Goal: Ask a question

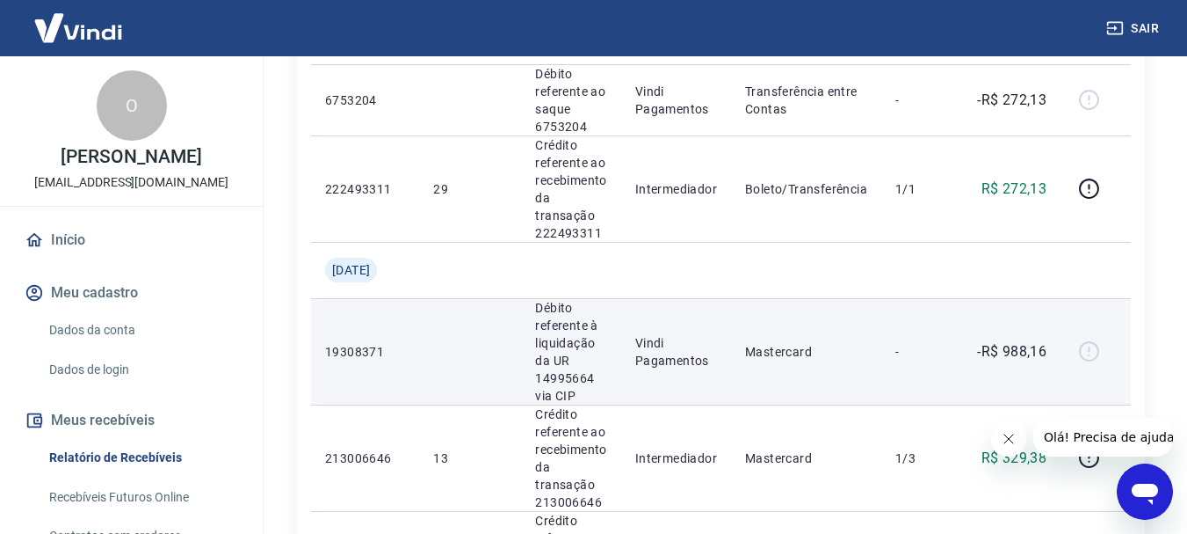
scroll to position [264, 0]
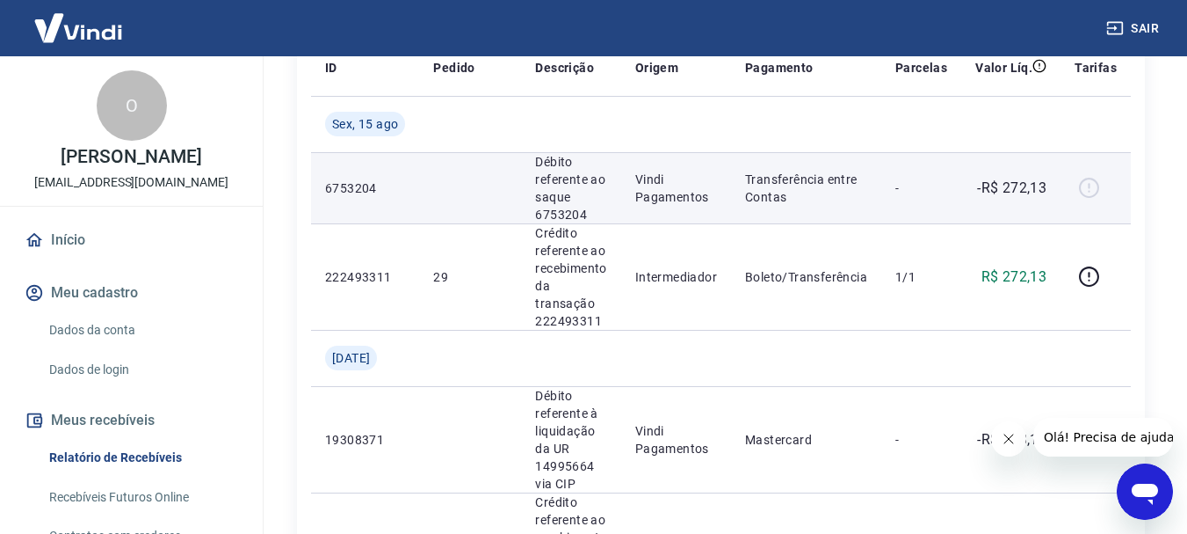
click at [1090, 186] on div at bounding box center [1096, 188] width 42 height 28
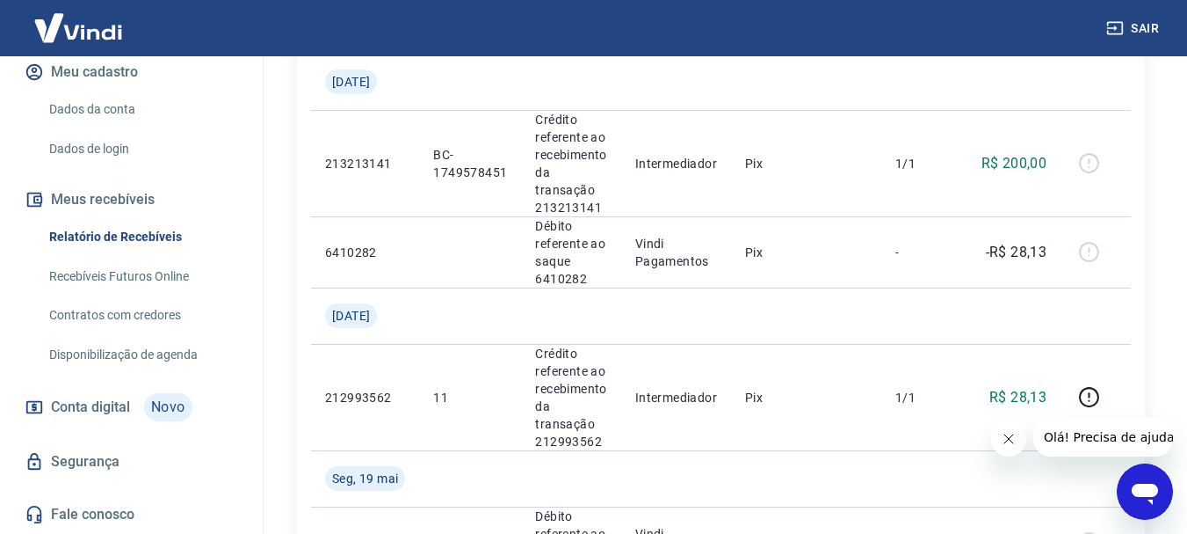
scroll to position [1237, 0]
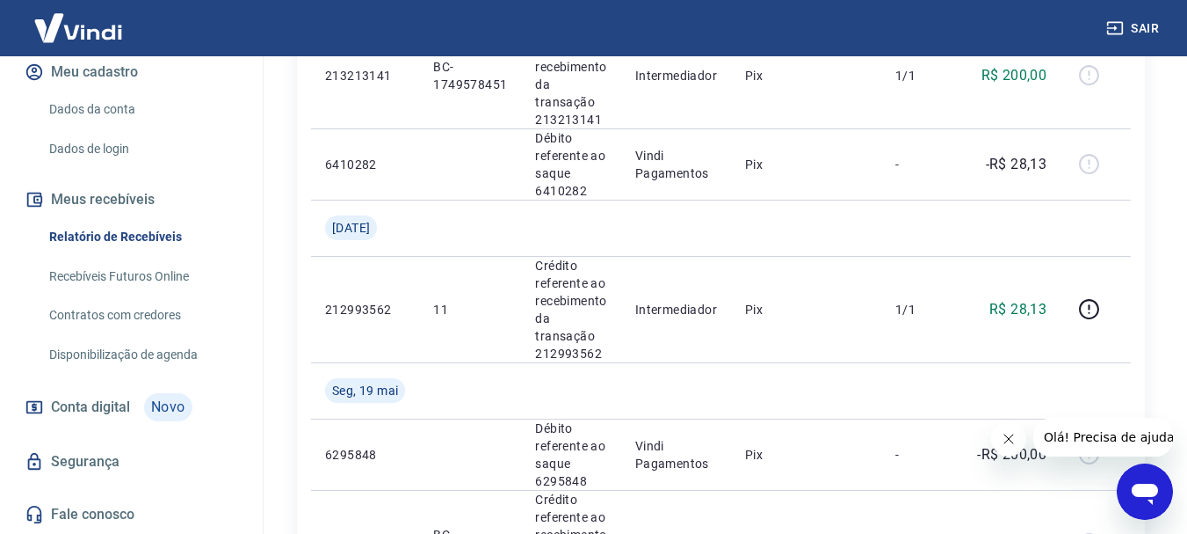
click at [103, 403] on span "Conta digital" at bounding box center [90, 407] width 79 height 25
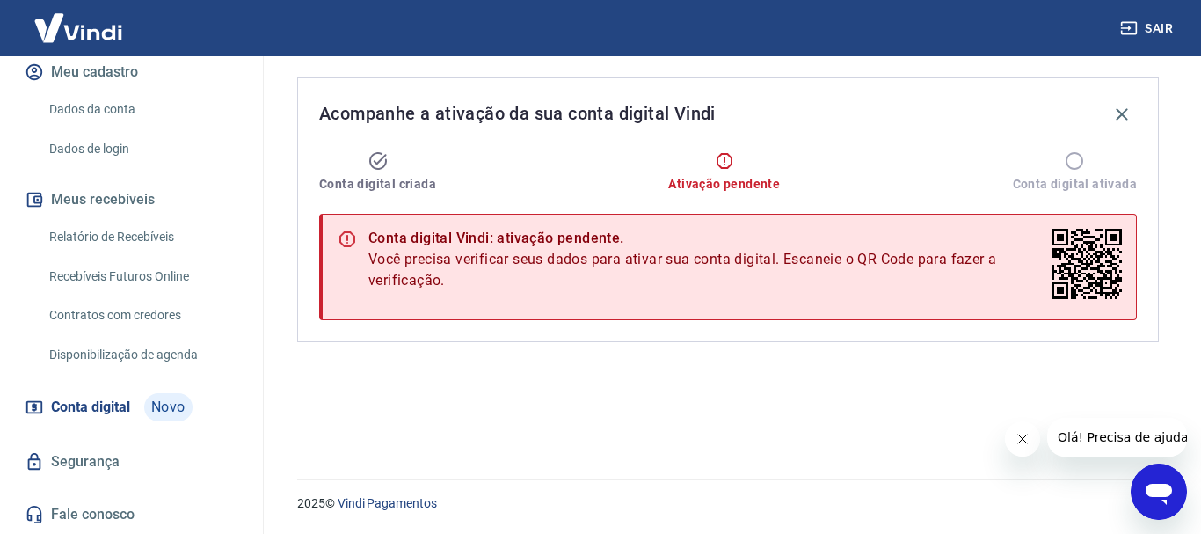
click at [1081, 430] on span "Olá! Precisa de ajuda?" at bounding box center [1124, 437] width 137 height 14
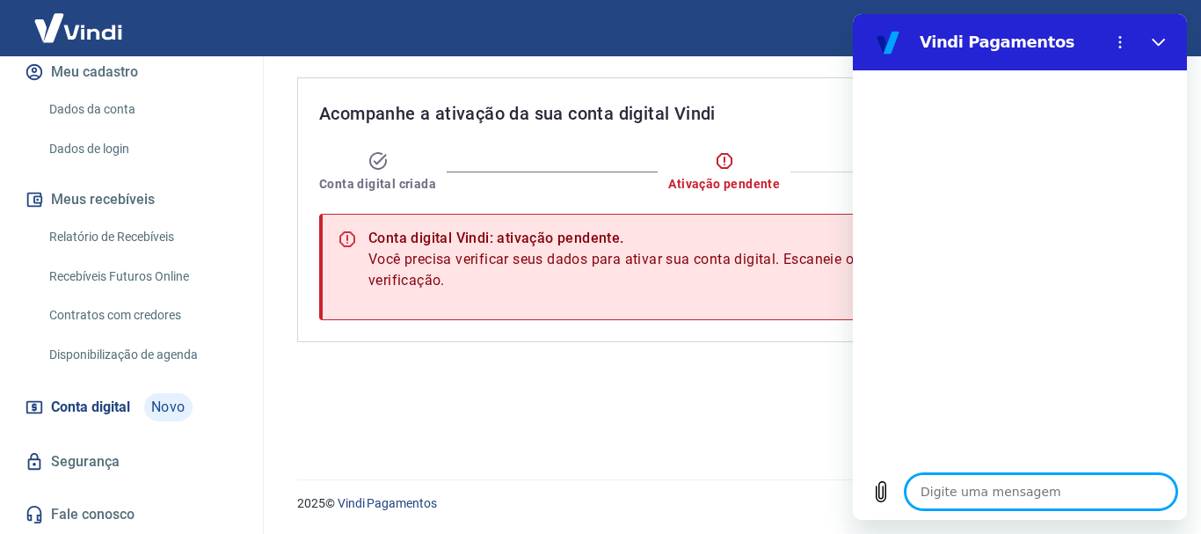
type textarea "B"
type textarea "x"
type textarea "Bo"
type textarea "x"
type textarea "Bom"
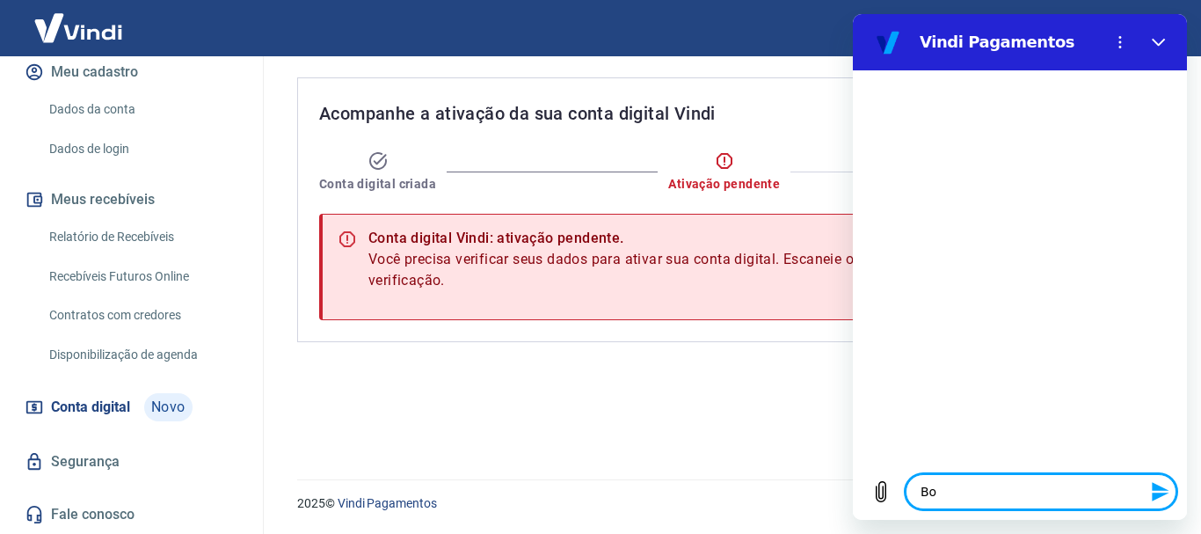
type textarea "x"
type textarea "Bom"
type textarea "x"
type textarea "Bom d"
type textarea "x"
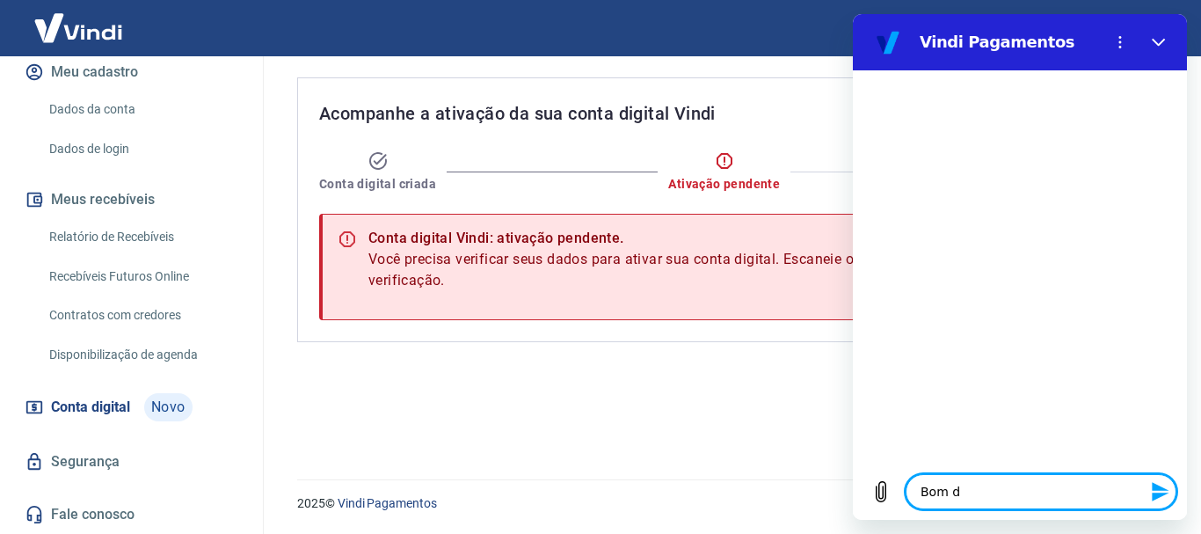
type textarea "Bom di"
type textarea "x"
type textarea "Bom dia"
type textarea "x"
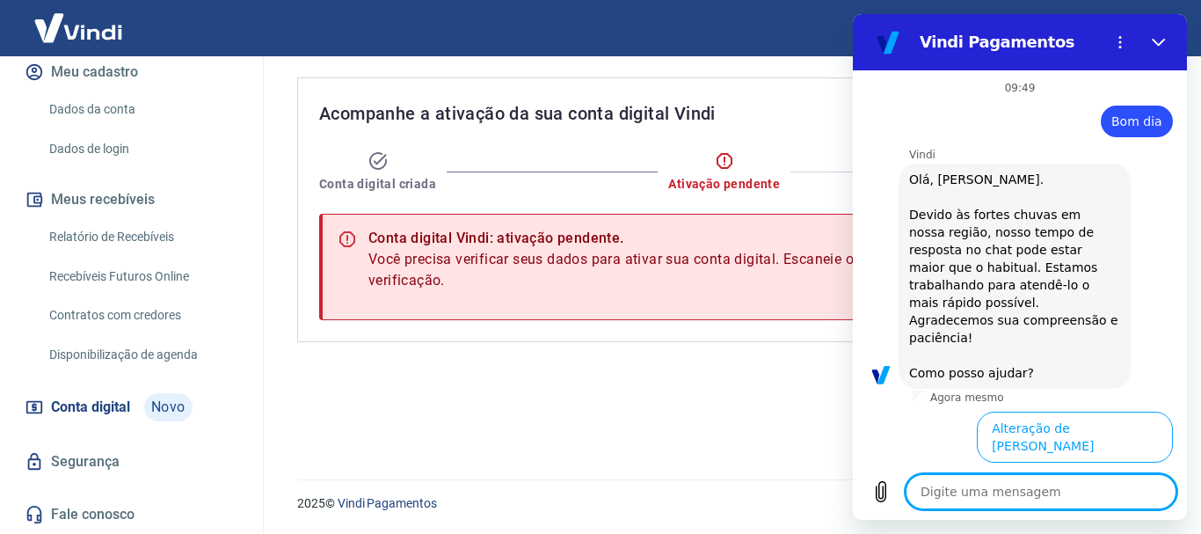
scroll to position [292, 0]
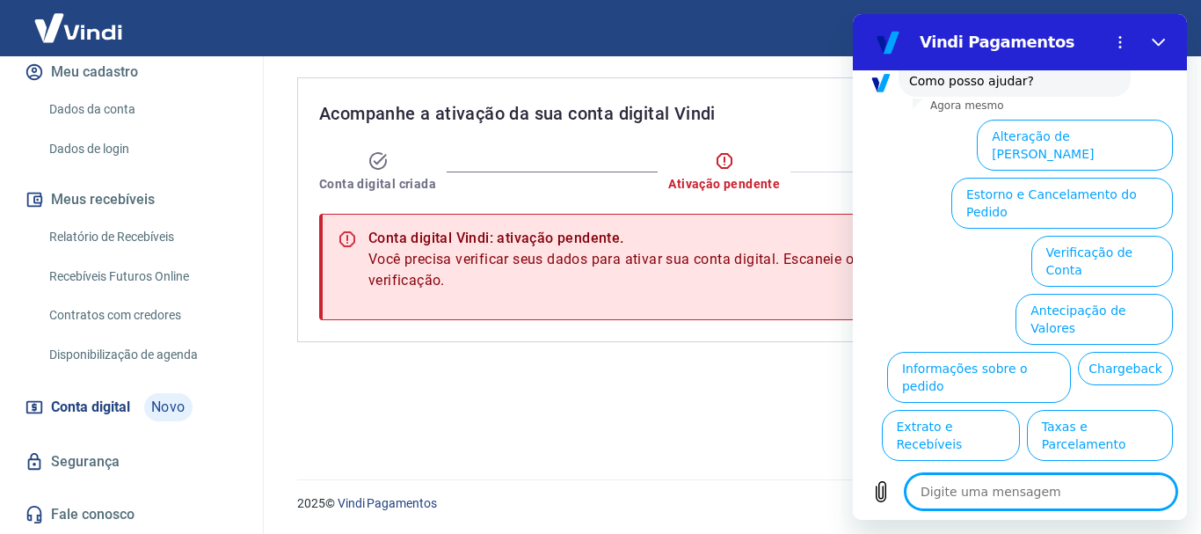
click at [1055, 236] on button "Verificação de Conta" at bounding box center [1102, 261] width 142 height 51
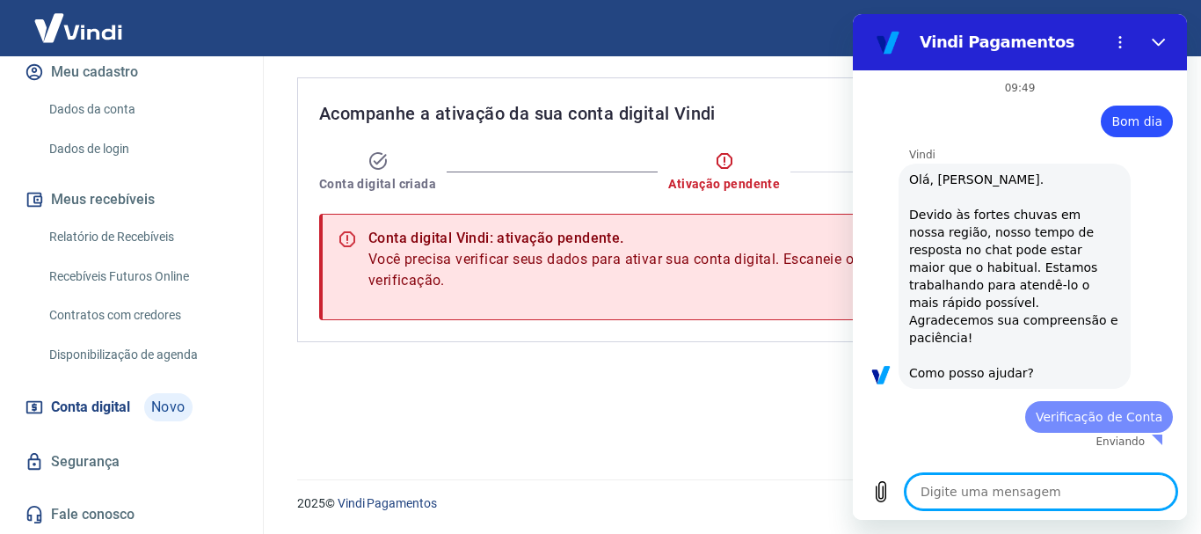
scroll to position [0, 0]
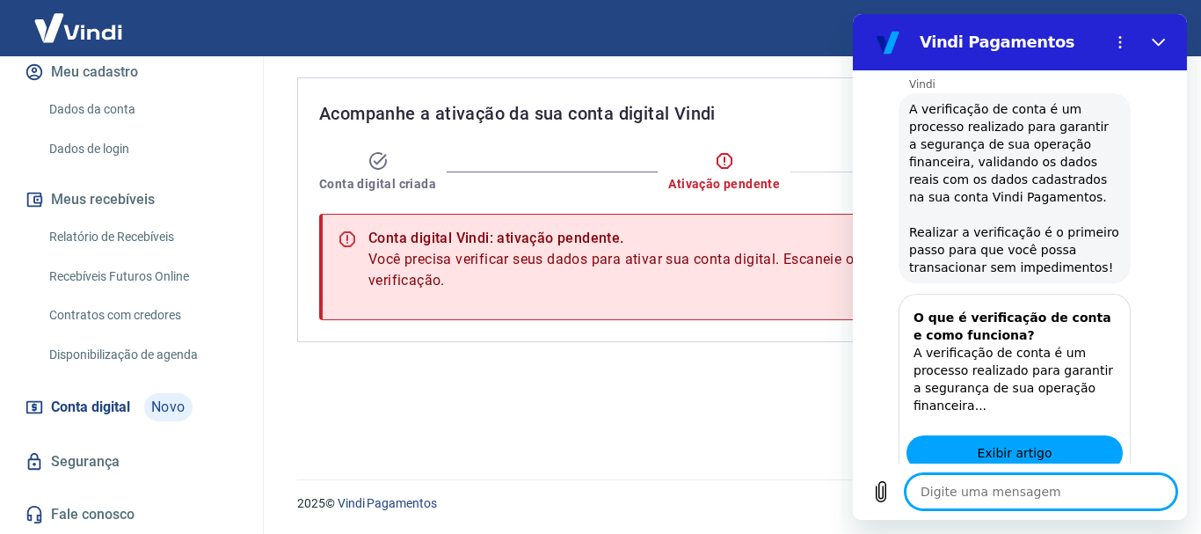
type textarea "x"
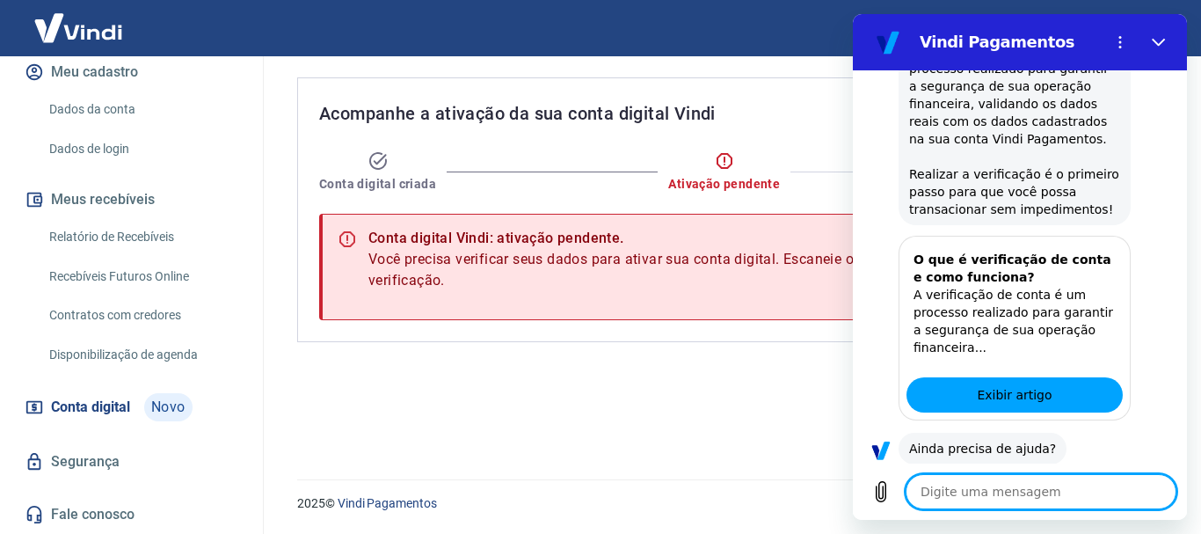
scroll to position [466, 0]
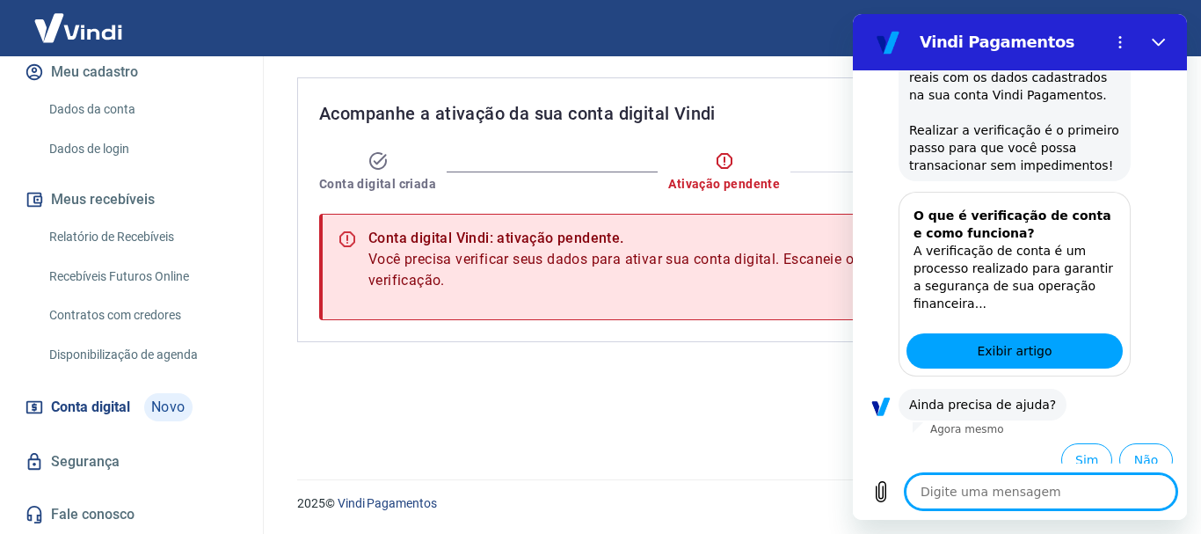
click at [991, 494] on textarea at bounding box center [1040, 491] width 271 height 35
type textarea "a"
type textarea "x"
type textarea "a"
type textarea "x"
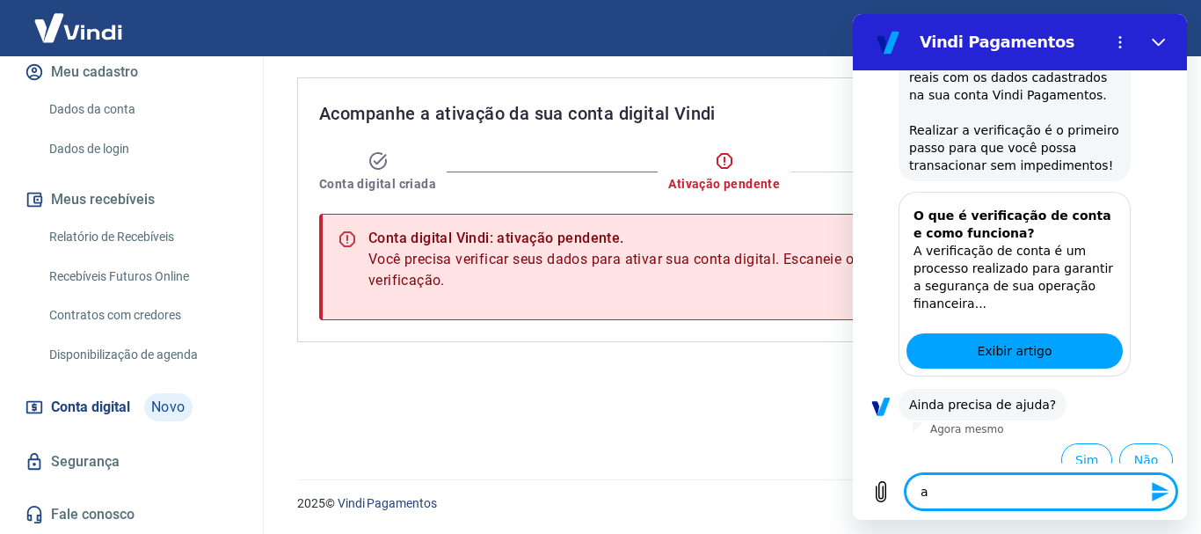
type textarea "a v"
type textarea "x"
type textarea "a ve"
type textarea "x"
type textarea "a ver"
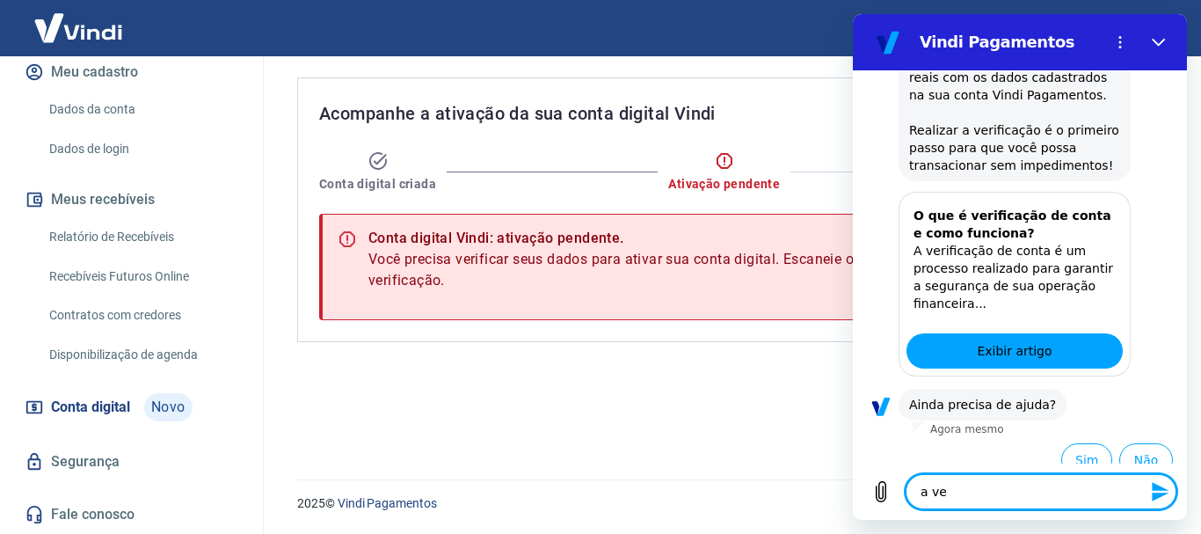
type textarea "x"
type textarea "a veri"
type textarea "x"
type textarea "a verif"
type textarea "x"
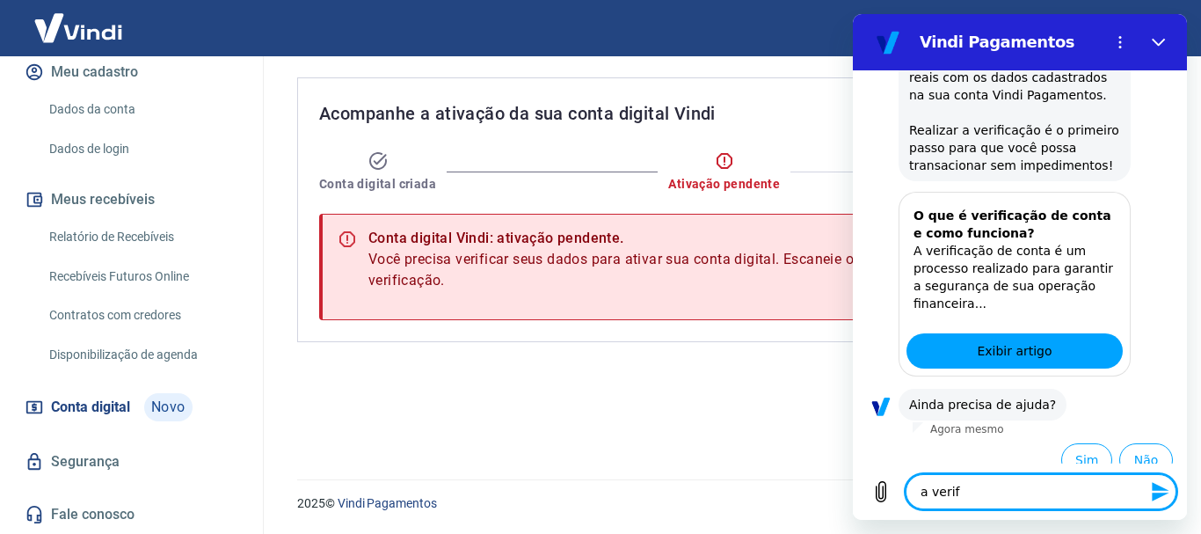
type textarea "a verifi"
type textarea "x"
type textarea "a verific"
type textarea "x"
type textarea "a verifica"
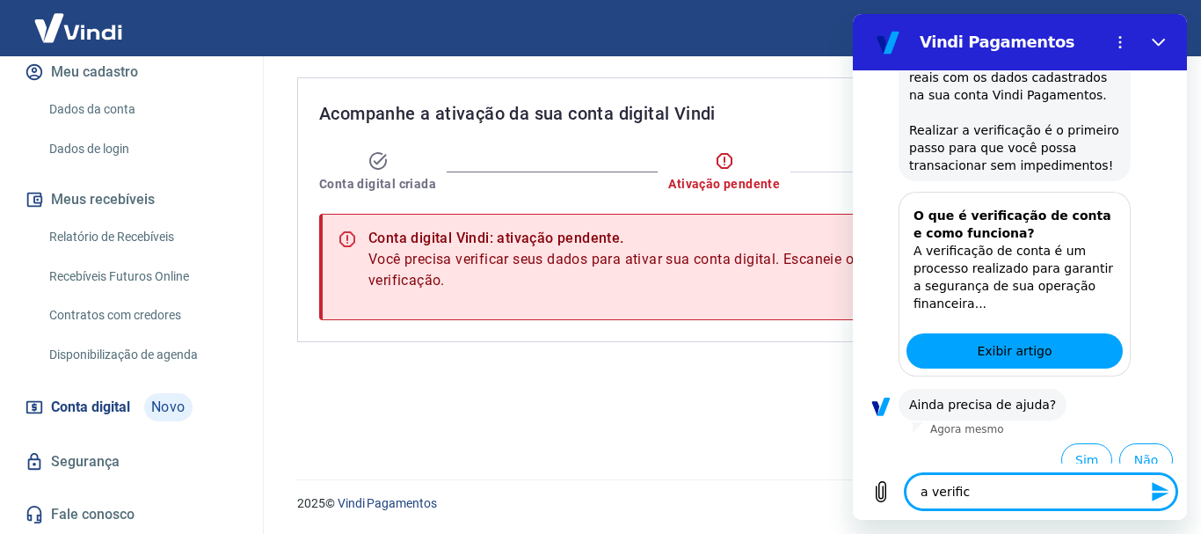
type textarea "x"
type textarea "a verificaç"
type textarea "x"
type textarea "a verificaçã"
type textarea "x"
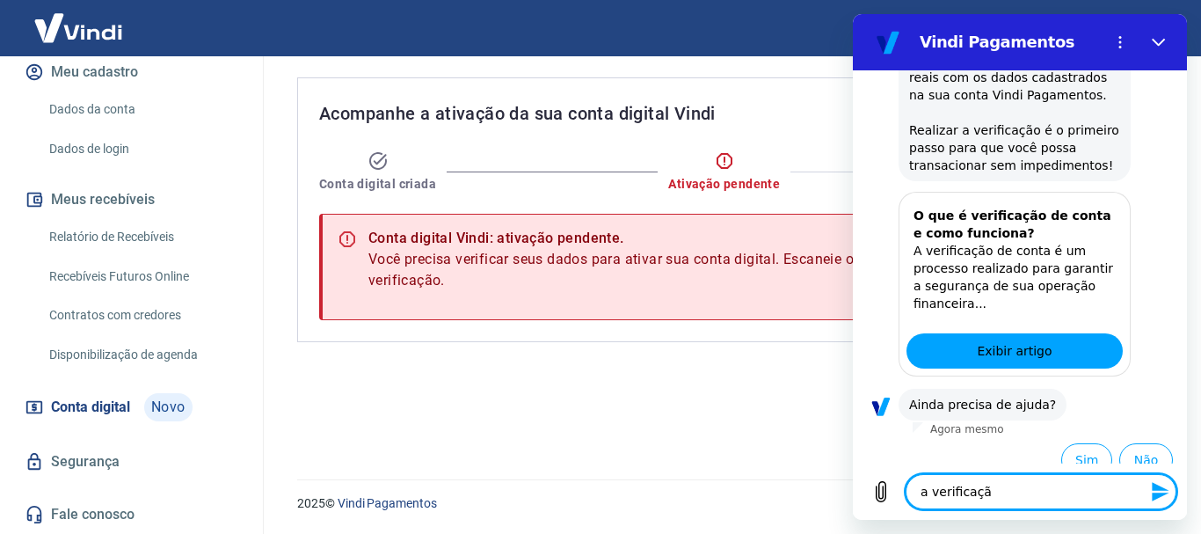
type textarea "a verificação"
type textarea "x"
type textarea "a verificação"
type textarea "x"
type textarea "a verificação n"
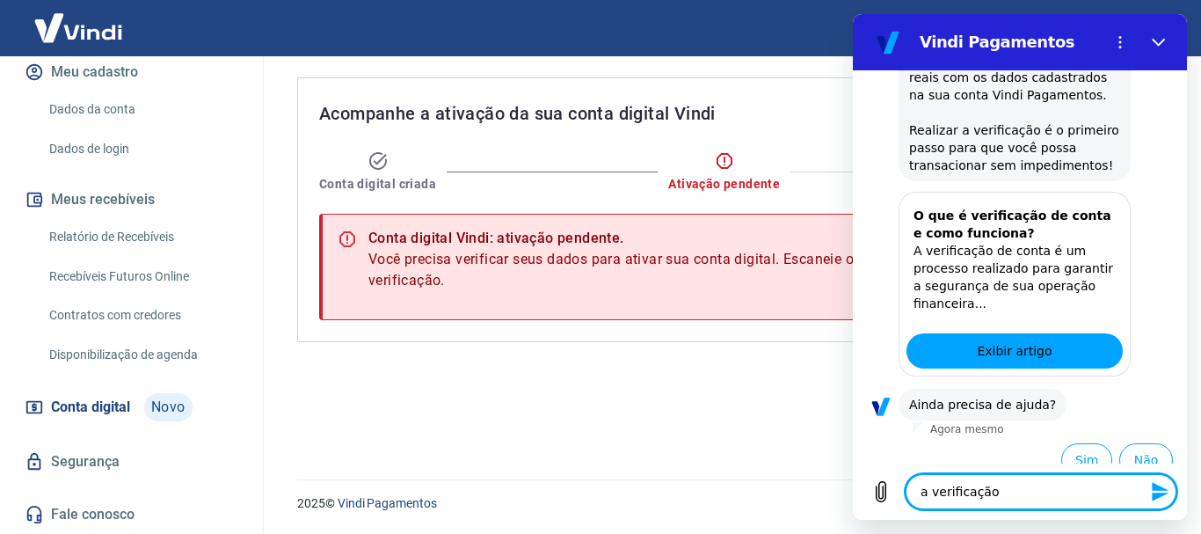
type textarea "x"
type textarea "a verificação na"
type textarea "x"
type textarea "a verificação nao"
type textarea "x"
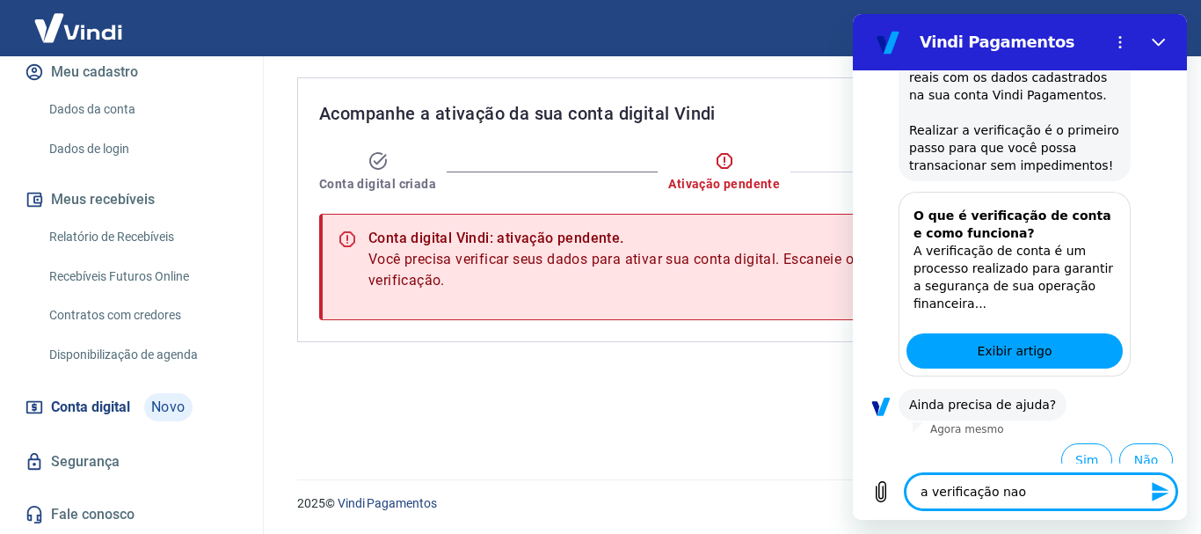
type textarea "a verificação na"
type textarea "x"
type textarea "a verificação n"
type textarea "x"
type textarea "a verificação nã"
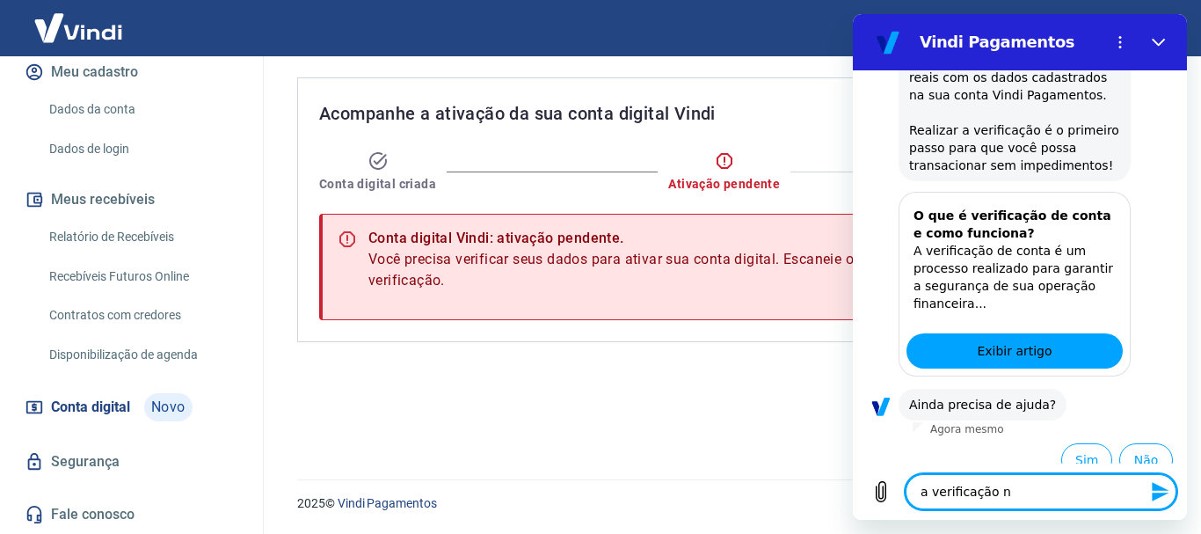
type textarea "x"
type textarea "a verificação não"
type textarea "x"
type textarea "a verificação não"
type textarea "x"
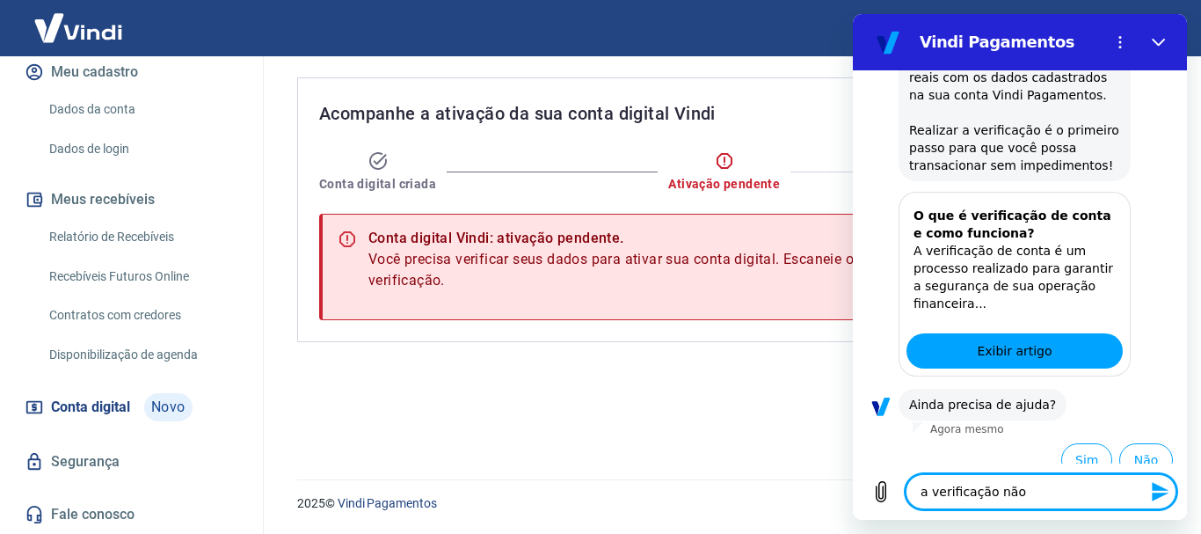
type textarea "a verificação não d"
type textarea "x"
type textarea "a verificação não dá"
type textarea "x"
type textarea "a verificação não dá"
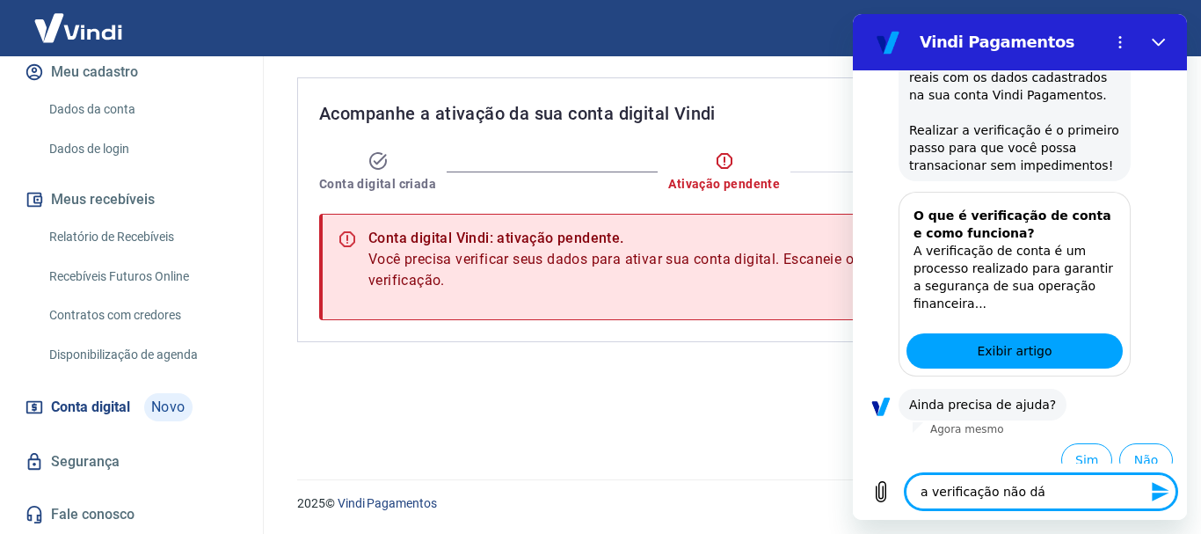
type textarea "x"
type textarea "a verificação não dá c"
type textarea "x"
type textarea "a verificação não dá ce"
type textarea "x"
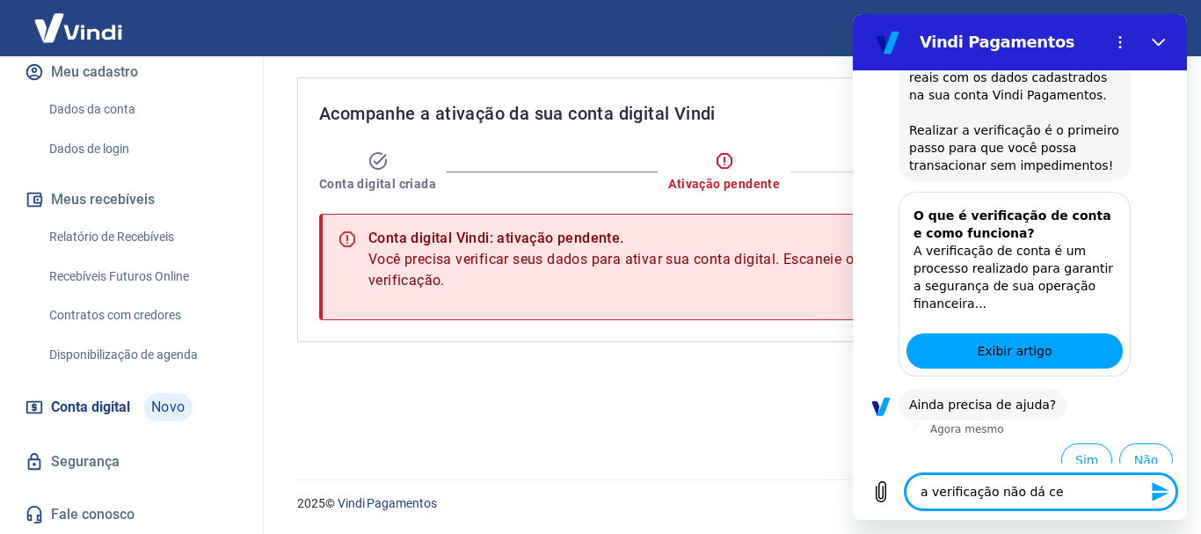
type textarea "a verificação não dá cer"
type textarea "x"
type textarea "a verificação não dá cert"
type textarea "x"
type textarea "a verificação não dá certo"
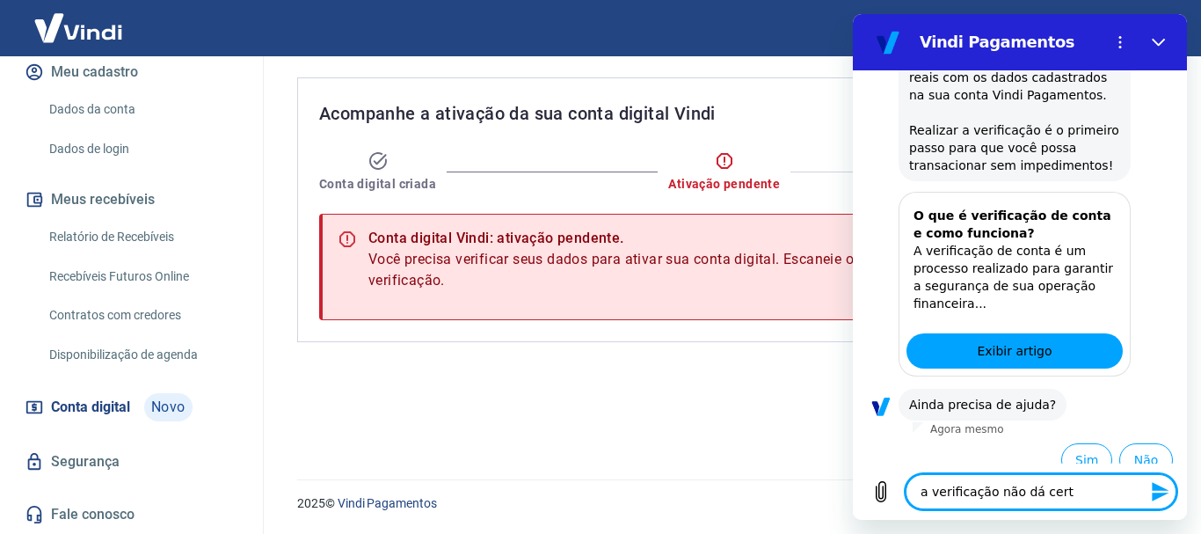
type textarea "x"
type textarea "a verificação não dá certo"
type textarea "x"
type textarea "a verificação não dá certo o"
type textarea "x"
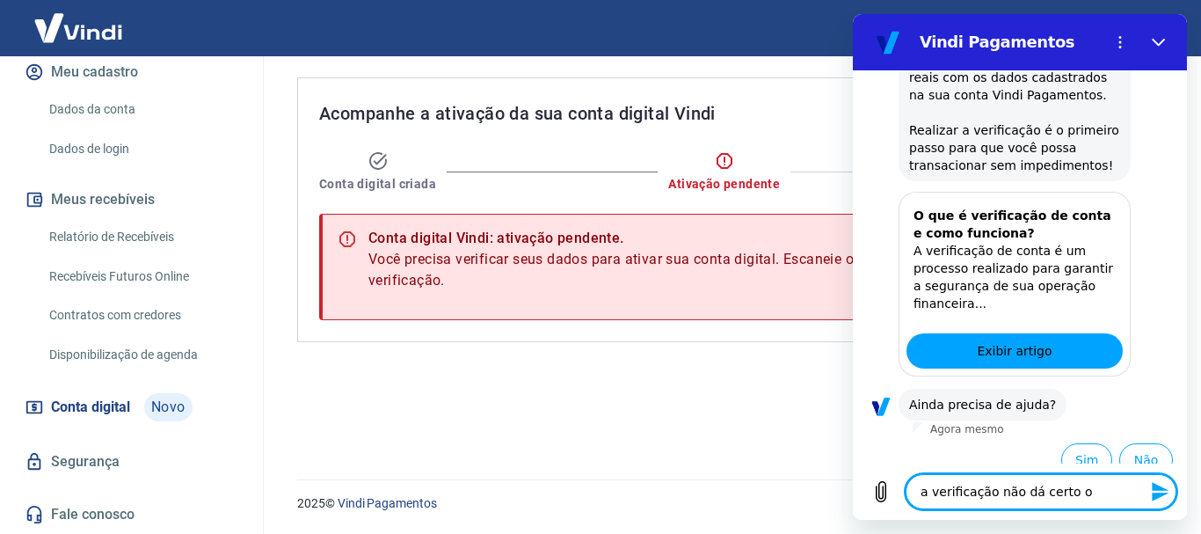
type textarea "a verificação não dá certo"
type textarea "x"
type textarea "a verificação não dá certo p"
type textarea "x"
type textarea "a verificação não dá certo pr"
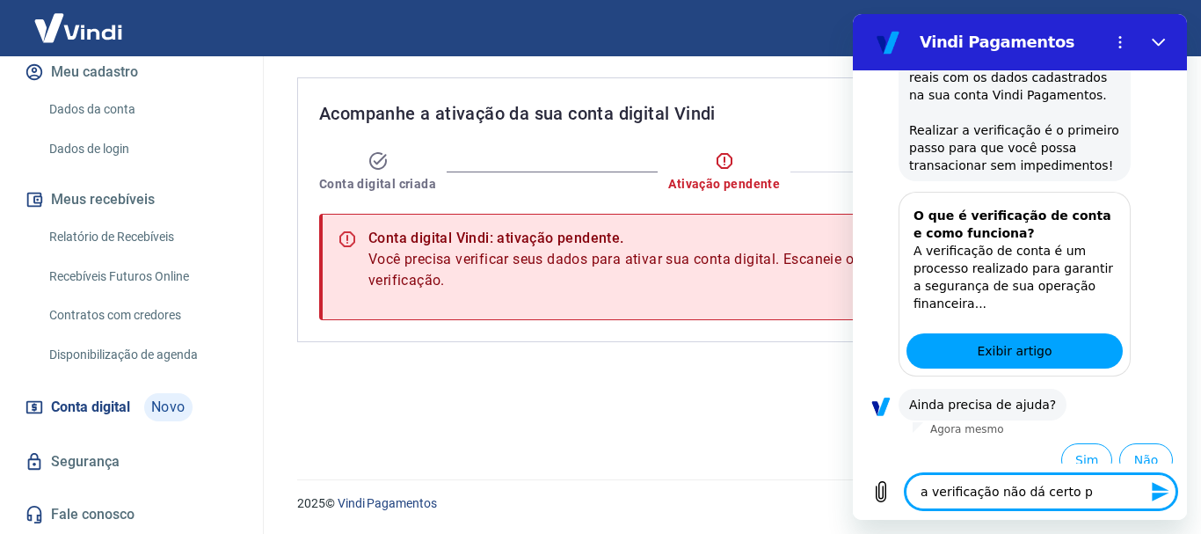
type textarea "x"
type textarea "a verificação não dá certo pre"
type textarea "x"
type textarea "a verificação não dá certo prec"
type textarea "x"
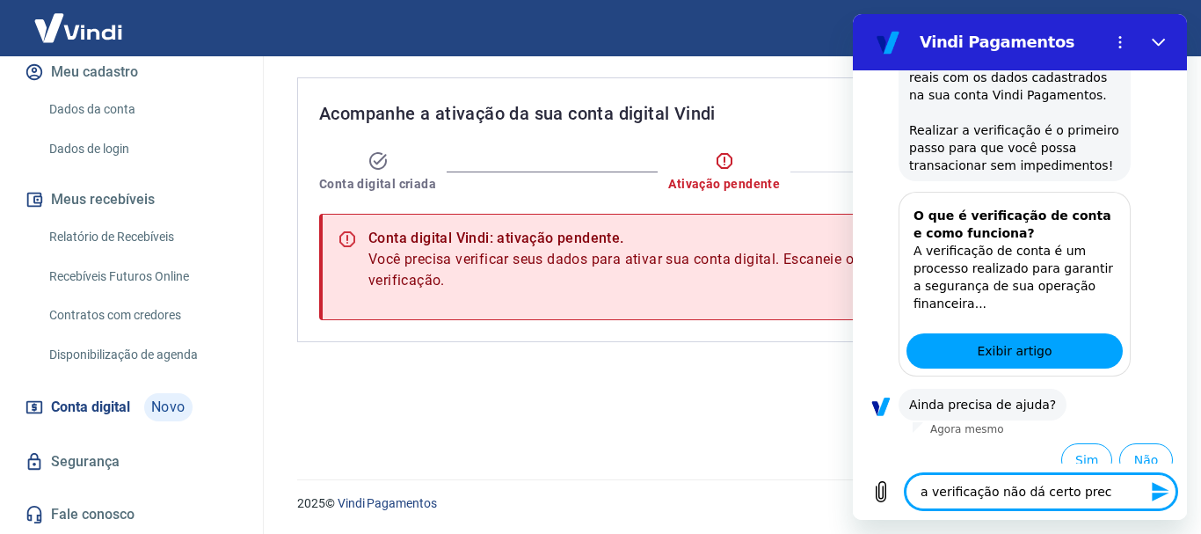
type textarea "a verificação não dá certo preci"
type textarea "x"
type textarea "a verificação não dá certo precis"
type textarea "x"
type textarea "a verificação não dá certo preciso"
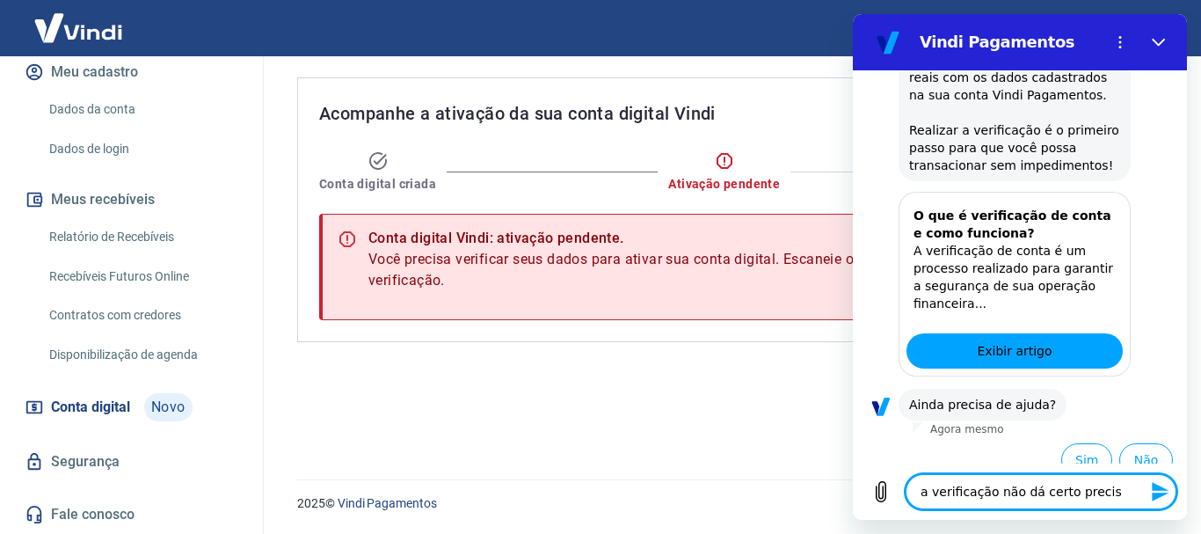
type textarea "x"
type textarea "a verificação não dá certo preciso"
type textarea "x"
type textarea "a verificação não dá certo preciso d"
type textarea "x"
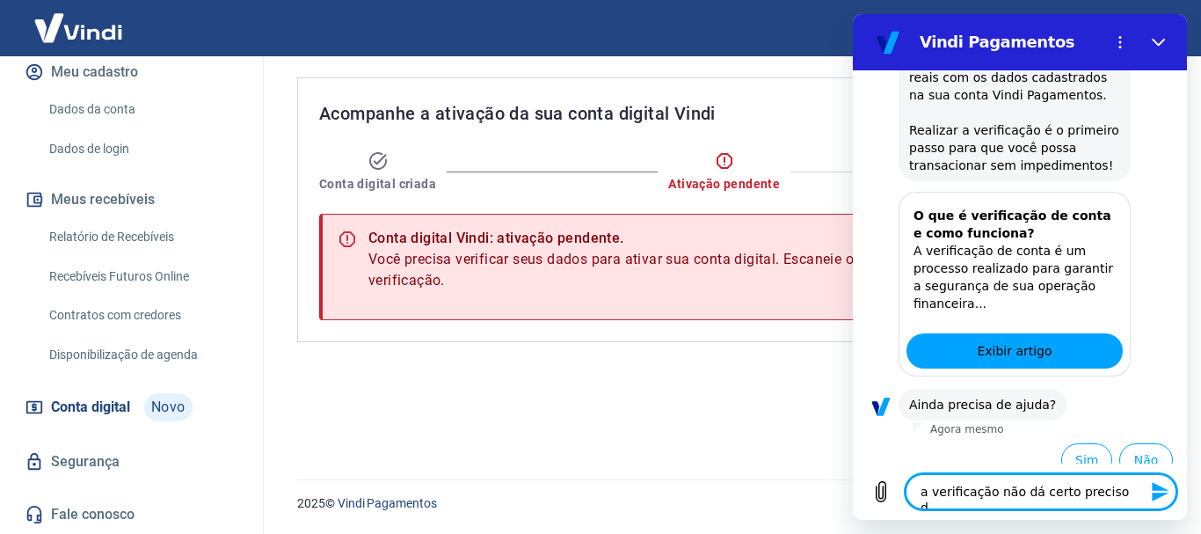
type textarea "a verificação não dá certo preciso de"
type textarea "x"
type textarea "a verificação não dá certo preciso de"
type textarea "x"
type textarea "a verificação não dá certo preciso de a"
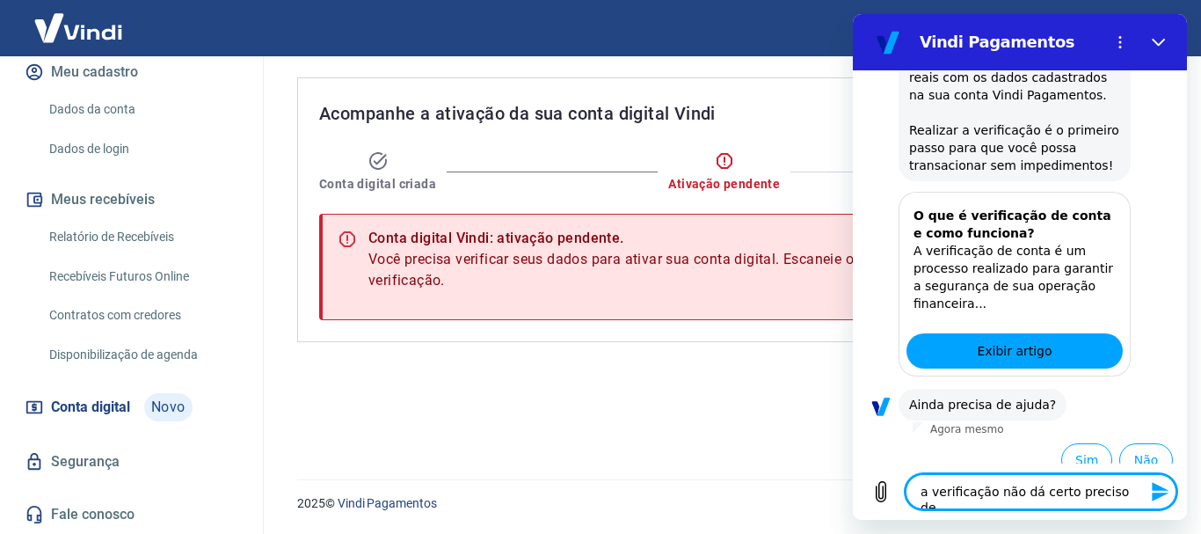
type textarea "x"
type textarea "a verificação não dá certo preciso de aj"
type textarea "x"
type textarea "a verificação não dá certo preciso de aju"
type textarea "x"
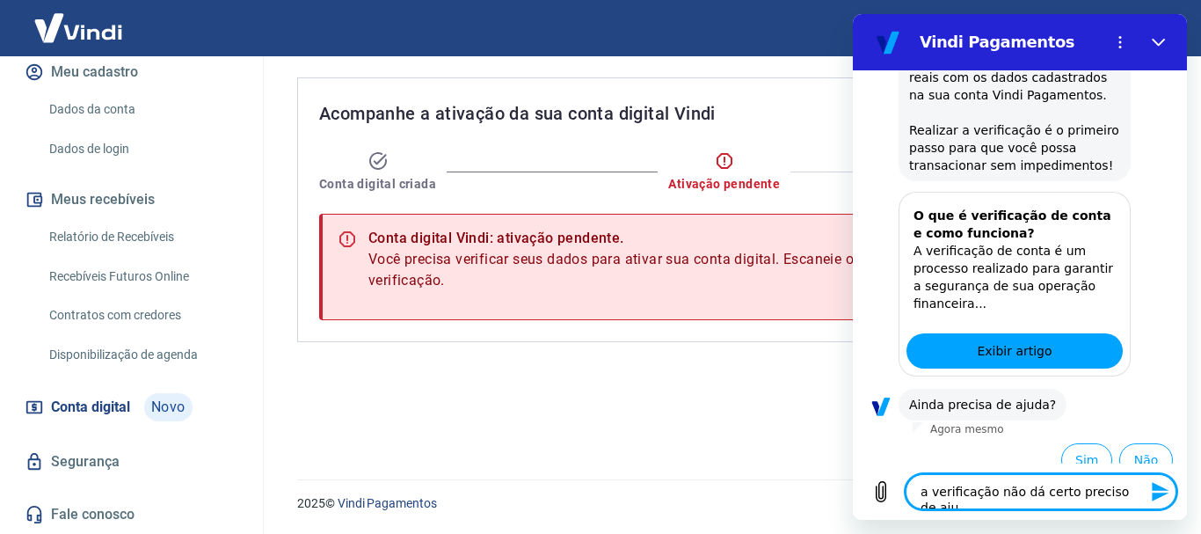
type textarea "a verificação não dá certo preciso de ajud"
type textarea "x"
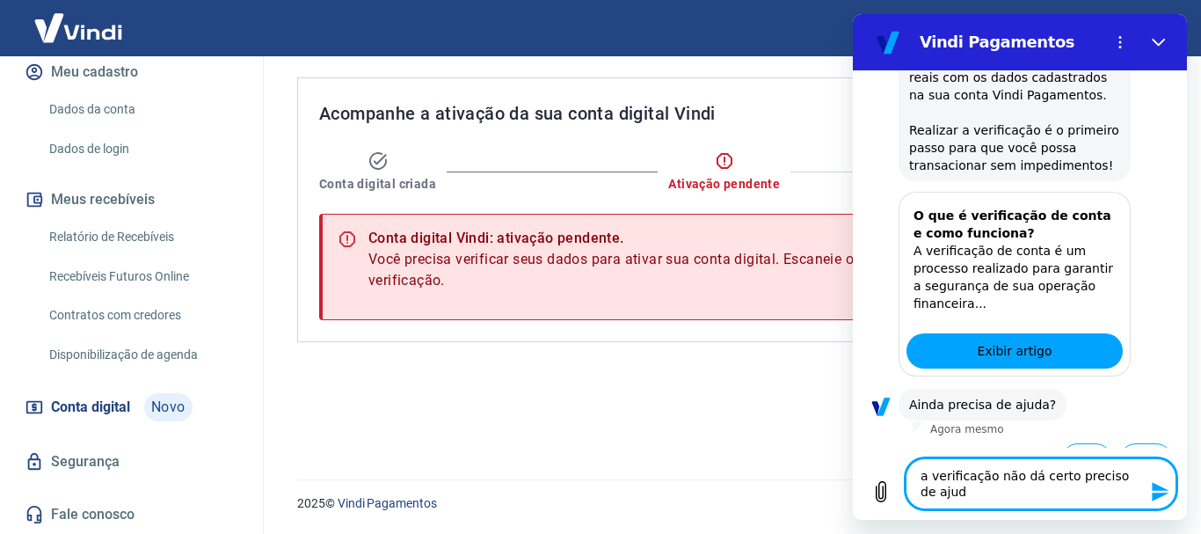
type textarea "a verificação não dá certo preciso de ajuda"
type textarea "x"
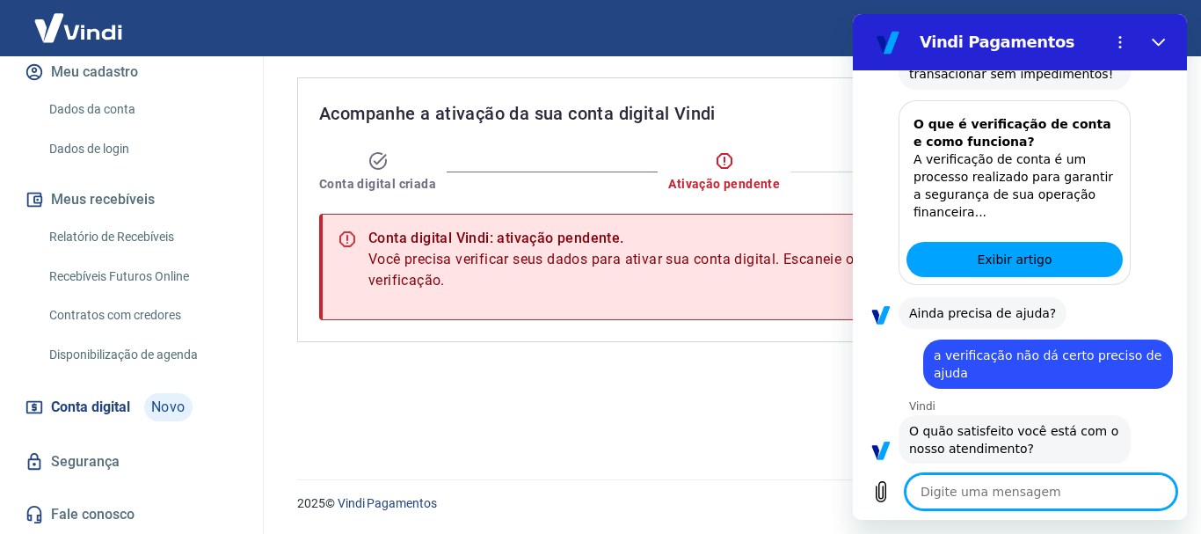
scroll to position [642, 0]
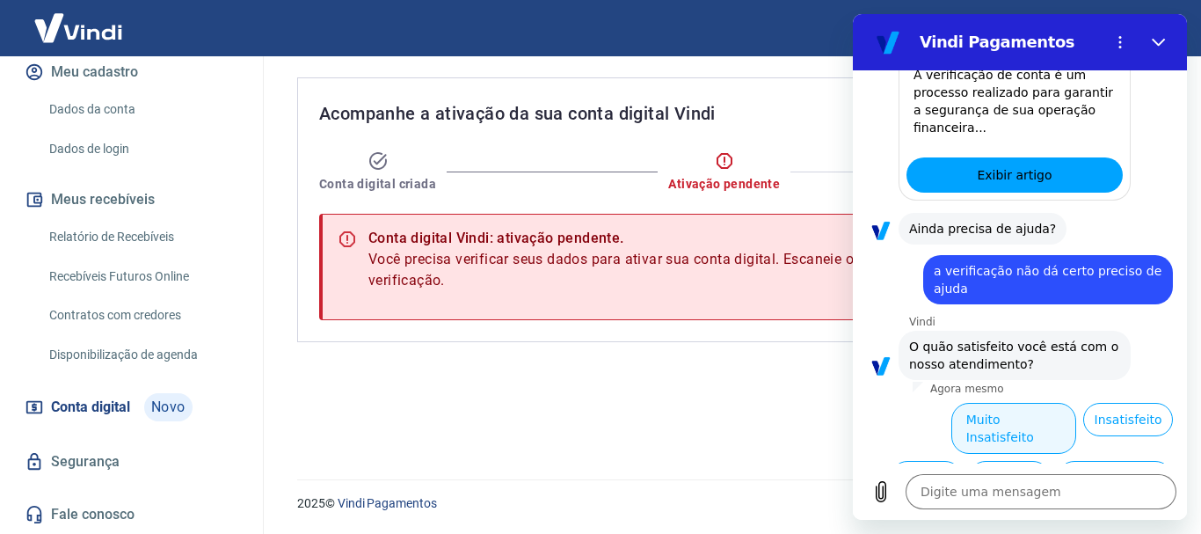
click at [1005, 403] on button "Muito Insatisfeito" at bounding box center [1014, 428] width 126 height 51
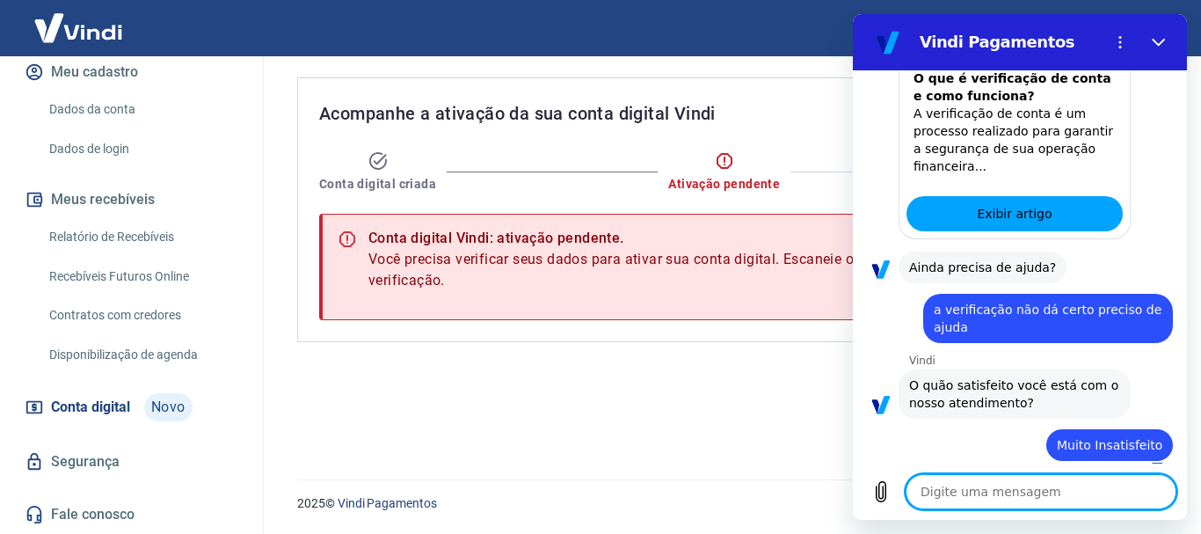
type textarea "x"
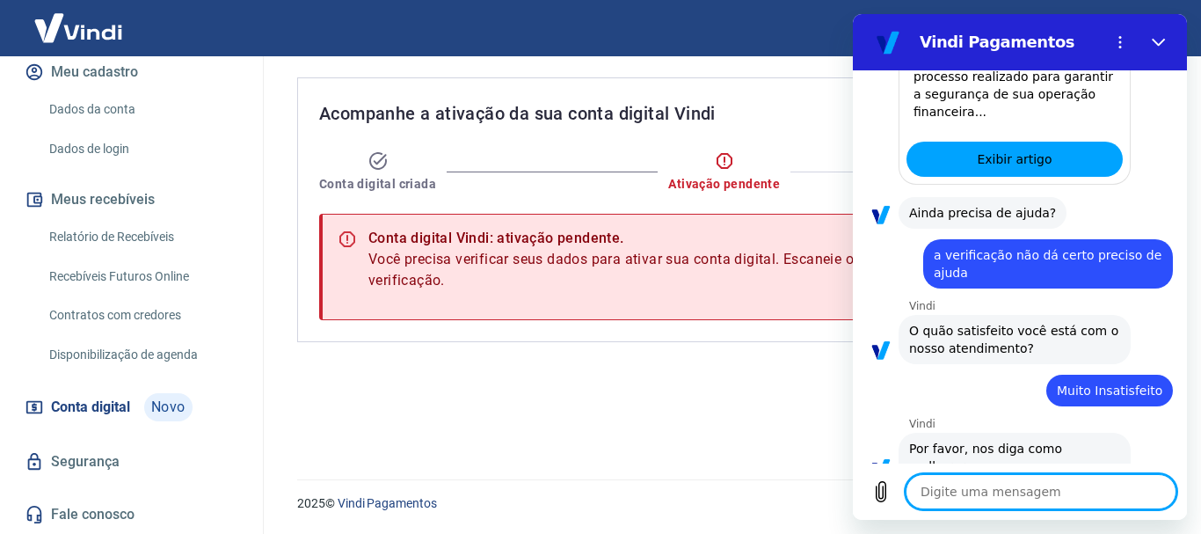
scroll to position [661, 0]
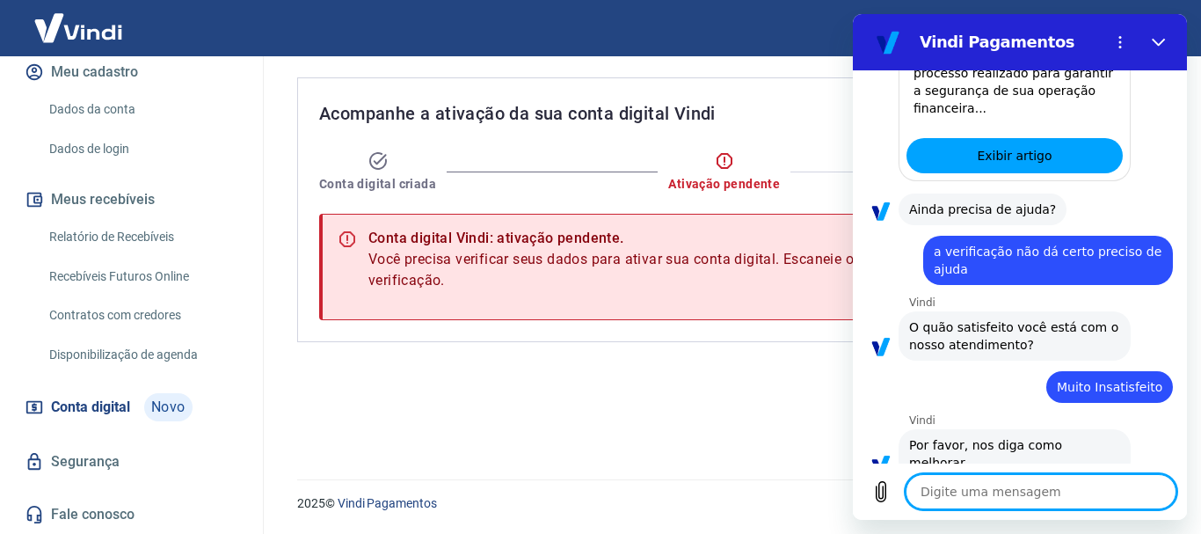
type textarea "p"
type textarea "x"
type textarea "pr"
type textarea "x"
type textarea "pre"
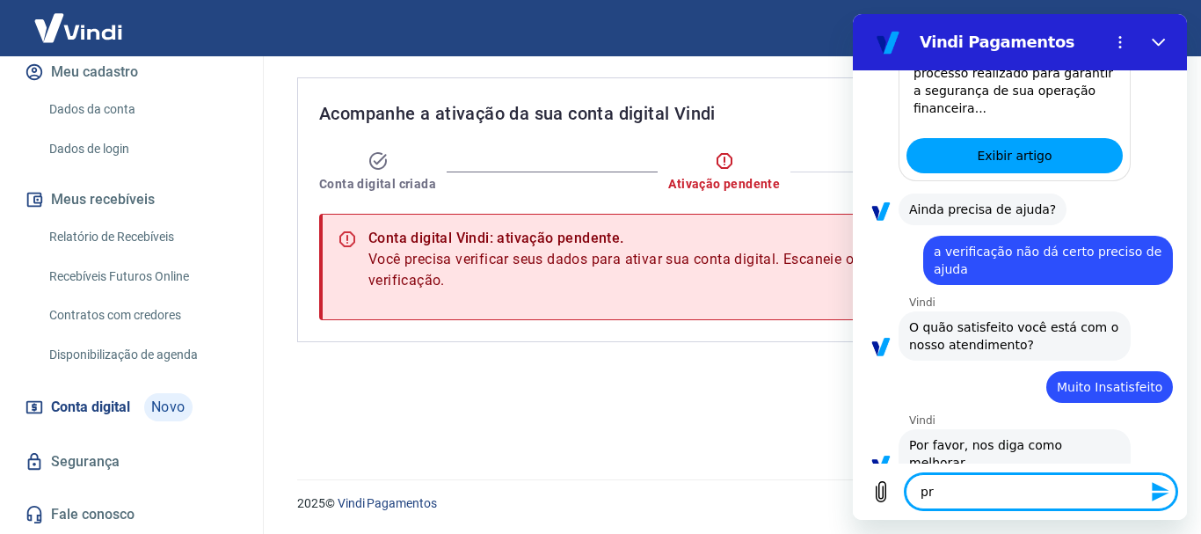
type textarea "x"
type textarea "prec"
type textarea "x"
type textarea "preci"
type textarea "x"
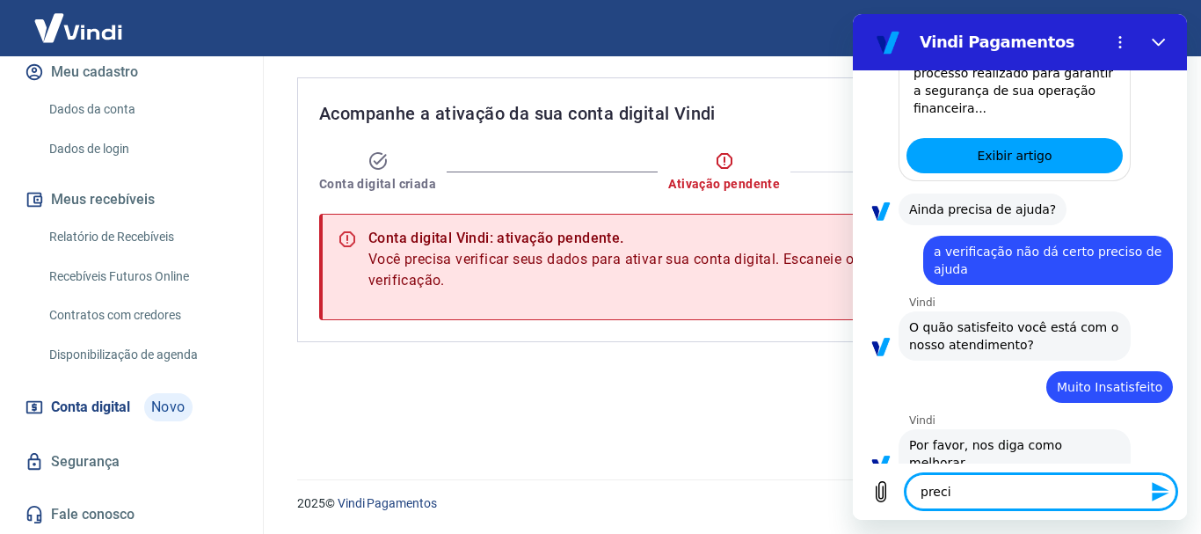
type textarea "precis"
type textarea "x"
type textarea "preciso"
type textarea "x"
type textarea "preciso"
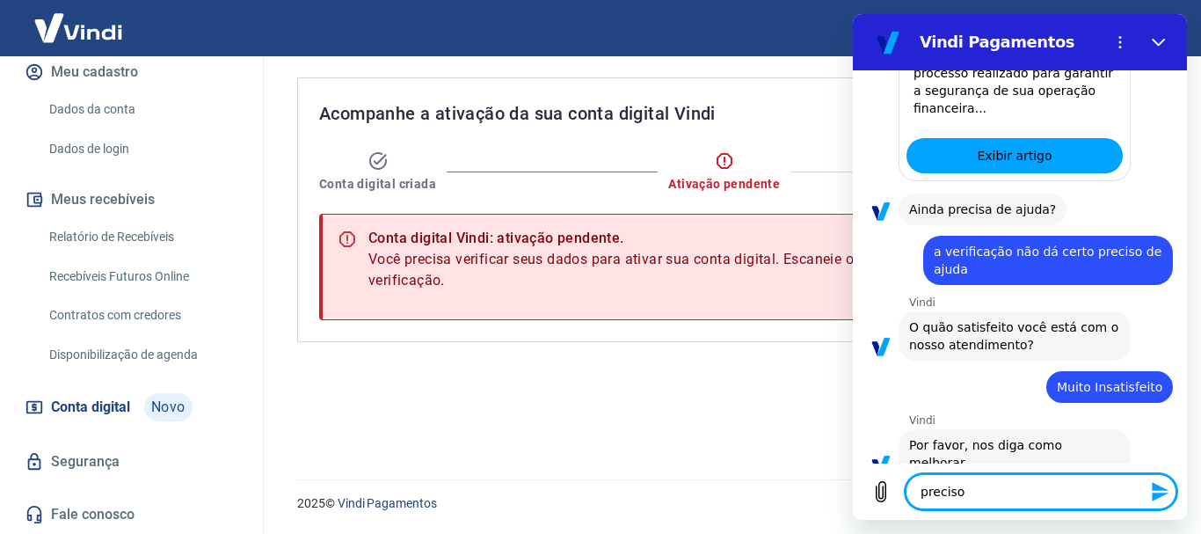
type textarea "x"
type textarea "preciso f"
type textarea "x"
type textarea "preciso fa"
type textarea "x"
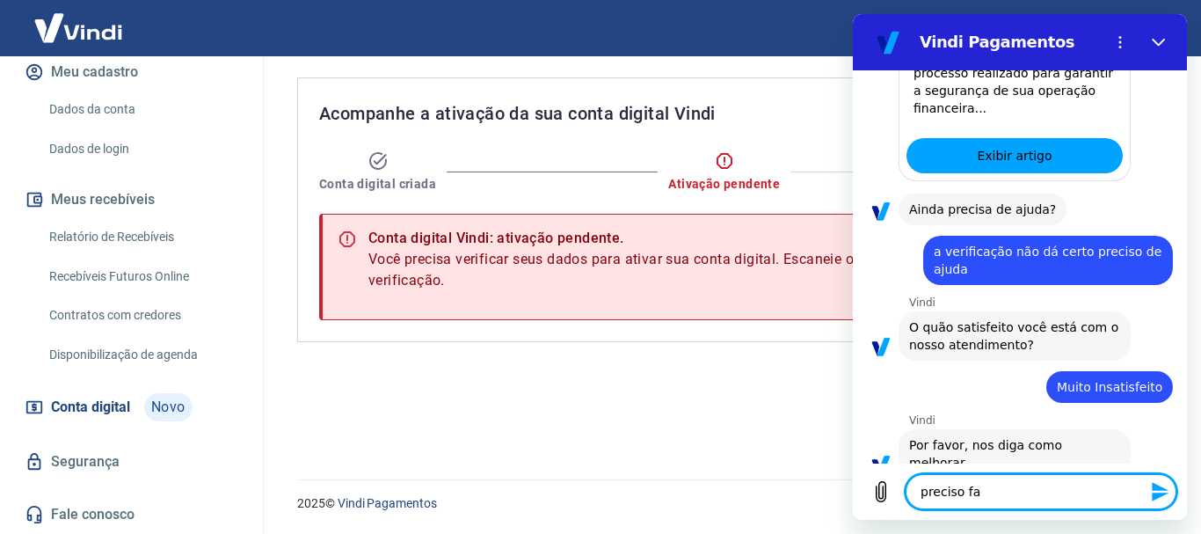
type textarea "preciso fal"
type textarea "x"
type textarea "preciso fala"
type textarea "x"
type textarea "preciso falar"
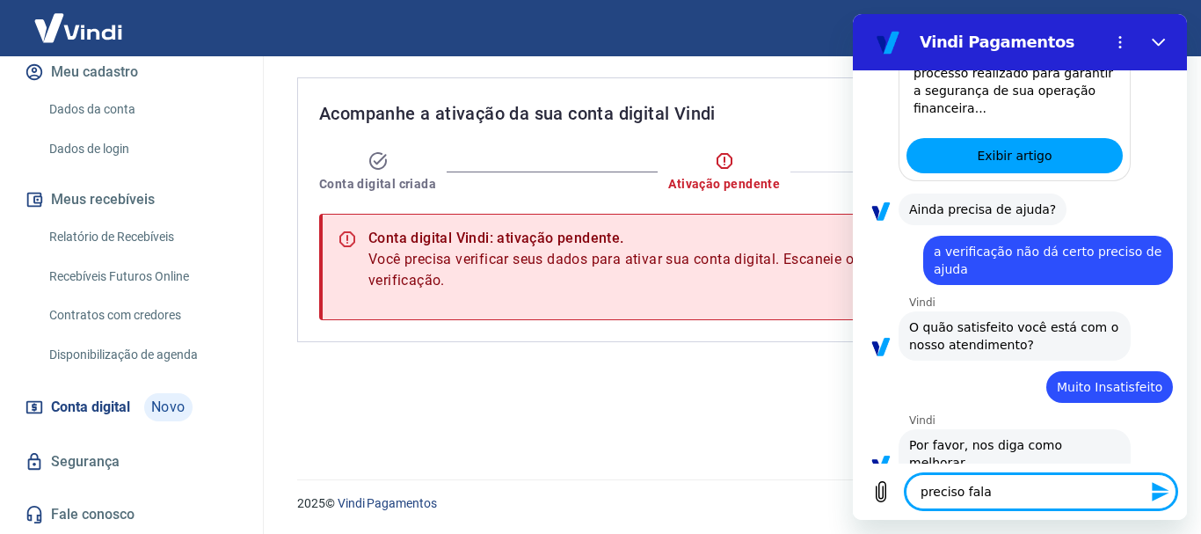
type textarea "x"
type textarea "preciso falar"
type textarea "x"
type textarea "preciso falar c"
type textarea "x"
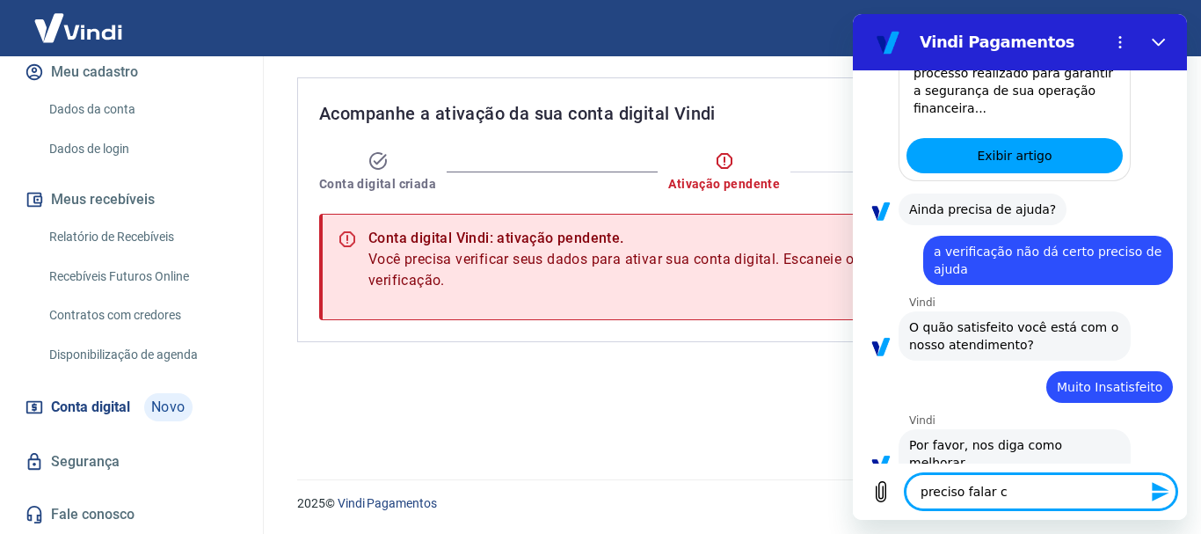
type textarea "preciso falar co"
type textarea "x"
type textarea "preciso falar com"
type textarea "x"
type textarea "preciso falar com"
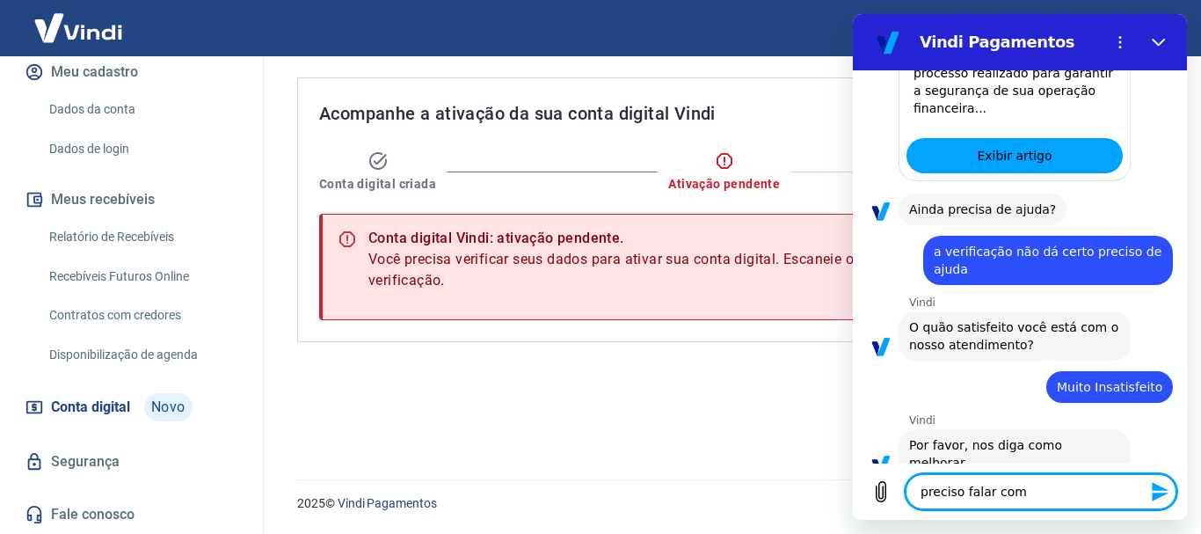
type textarea "x"
type textarea "preciso falar com a"
type textarea "x"
type textarea "preciso falar com al"
type textarea "x"
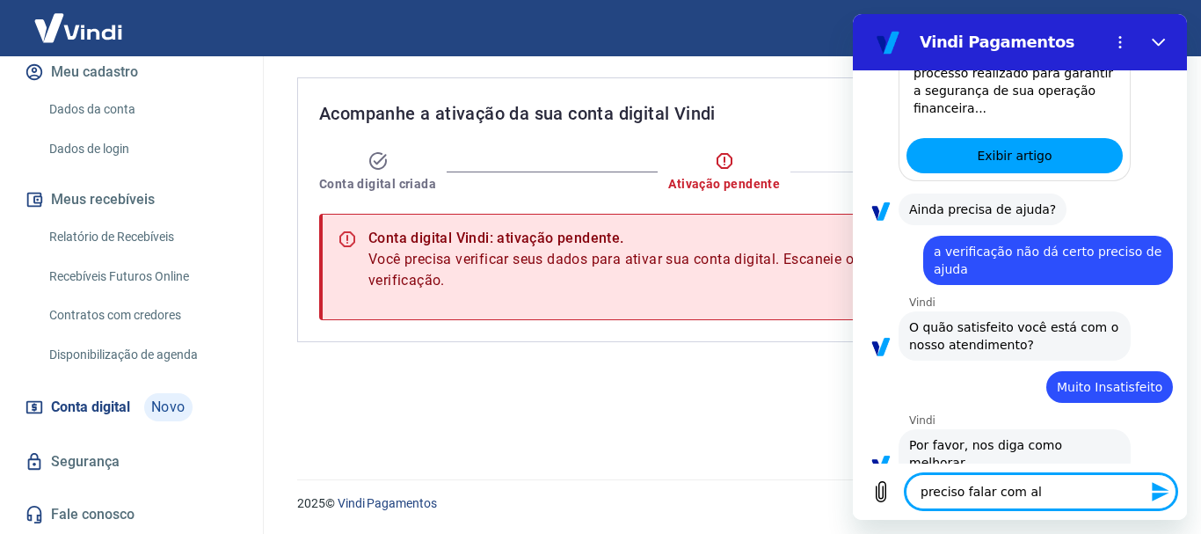
type textarea "preciso falar com alg"
type textarea "x"
type textarea "preciso falar com algu"
type textarea "x"
type textarea "preciso falar com algue"
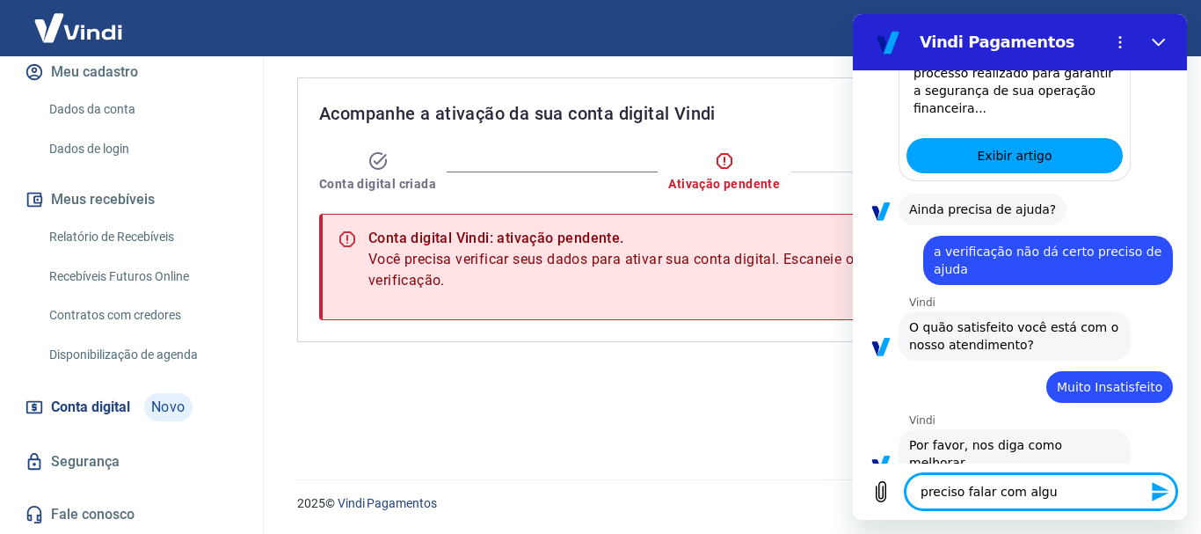
type textarea "x"
type textarea "preciso falar com alguem"
type textarea "x"
type textarea "preciso falar com alguem"
type textarea "x"
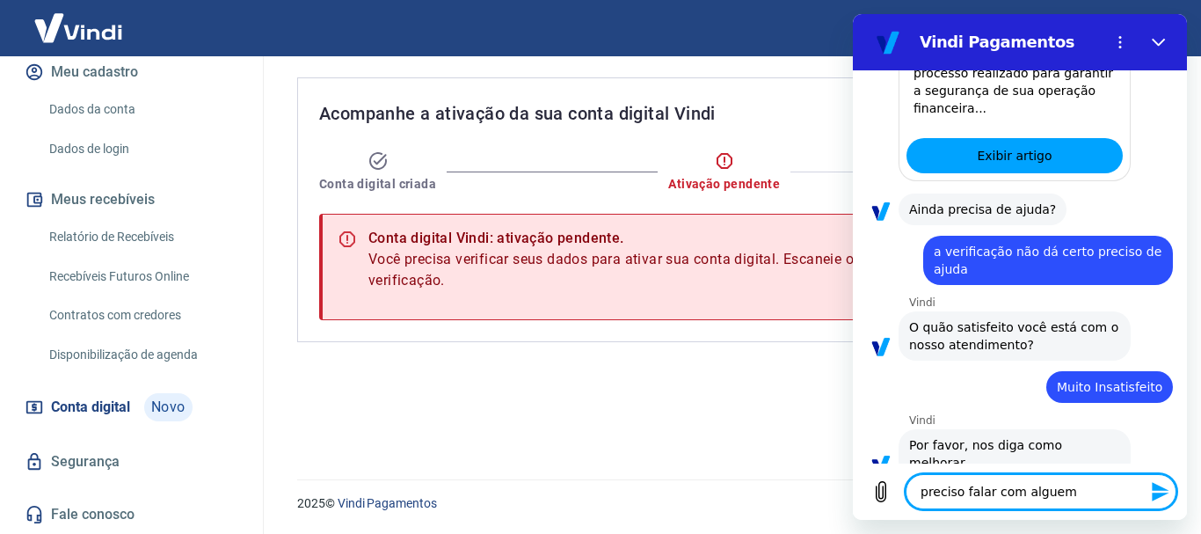
type textarea "preciso falar com alguem d"
type textarea "x"
type textarea "preciso falar com alguem do"
type textarea "x"
type textarea "preciso falar com alguem do"
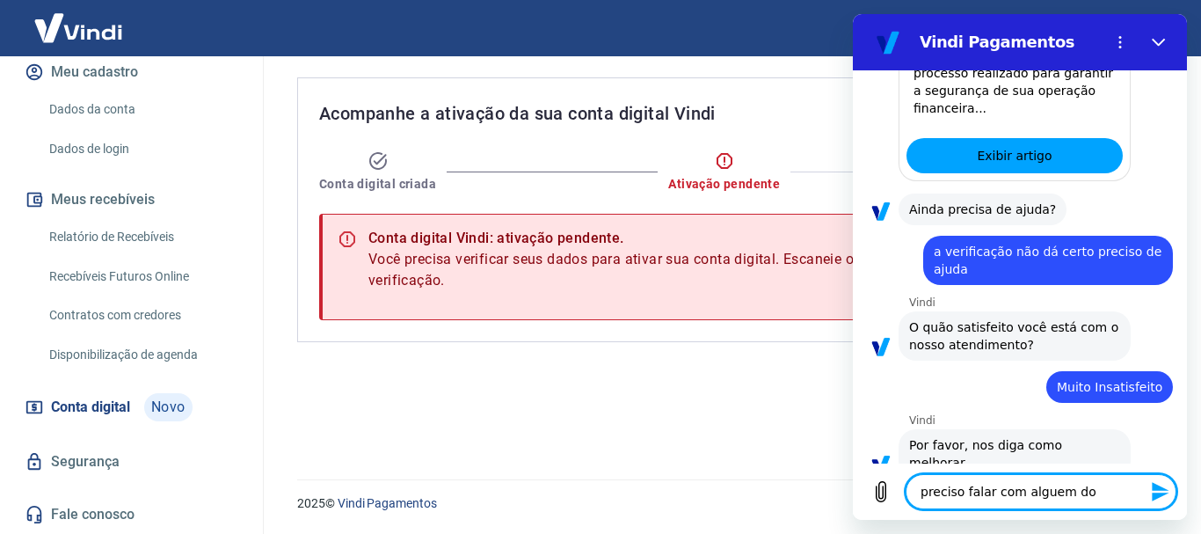
type textarea "x"
type textarea "preciso falar com alguem do a"
type textarea "x"
type textarea "preciso falar com alguem do at"
type textarea "x"
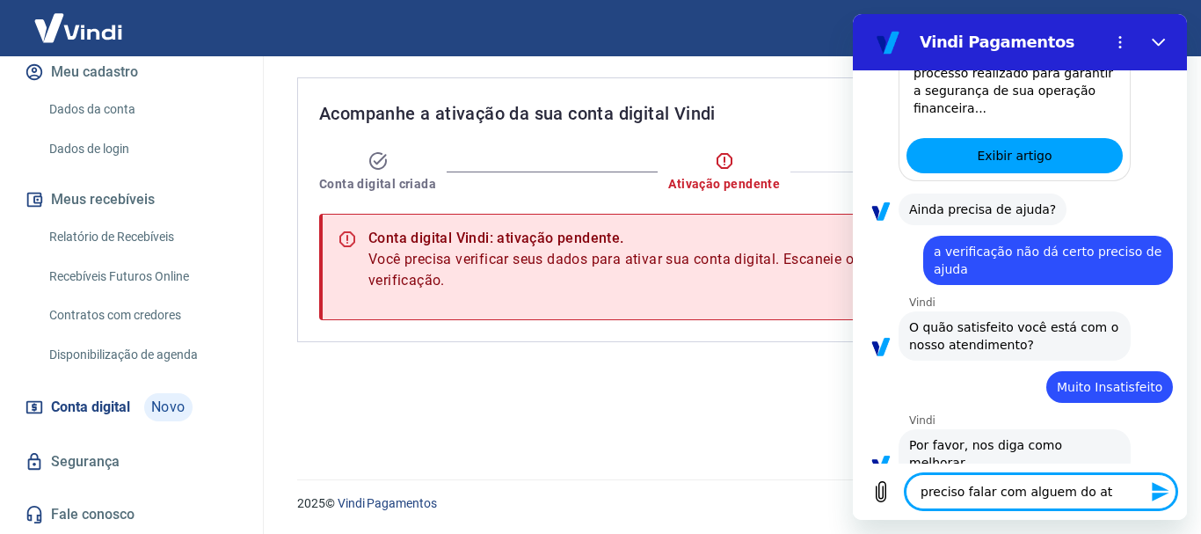
type textarea "preciso falar com alguem do ate"
type textarea "x"
type textarea "preciso falar com alguem do [GEOGRAPHIC_DATA]"
type textarea "x"
type textarea "preciso falar com alguem do atend"
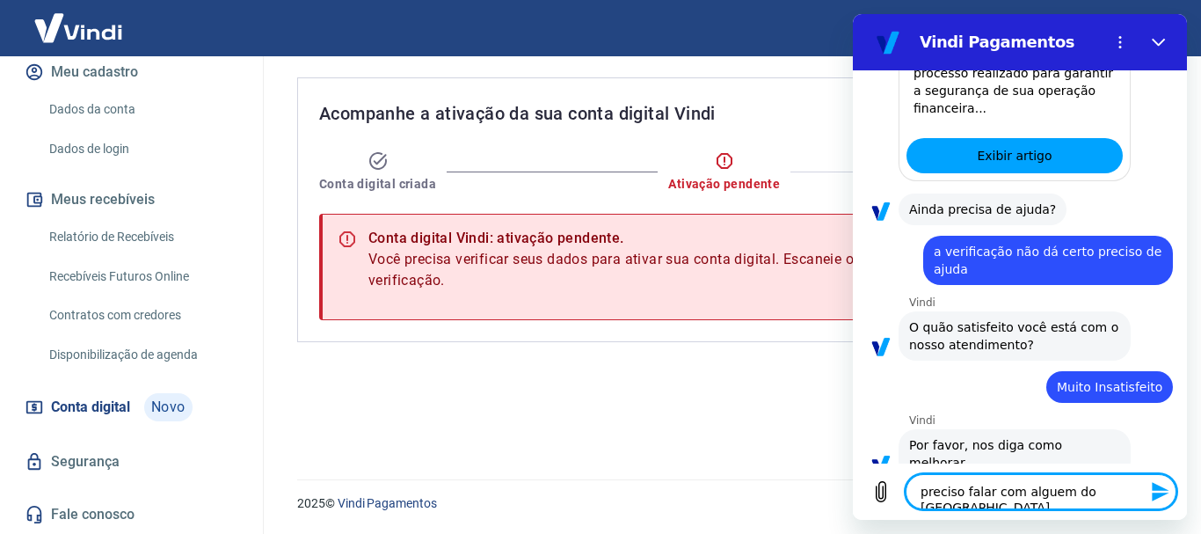
type textarea "x"
type textarea "preciso falar com alguem do atendi"
type textarea "x"
type textarea "preciso falar com alguem do atendim"
type textarea "x"
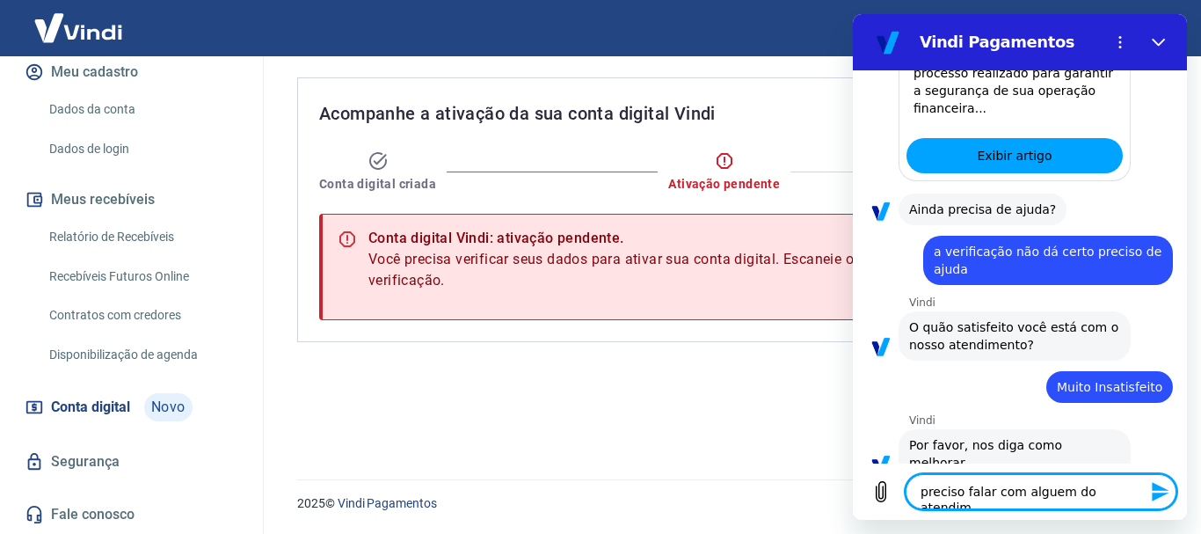
type textarea "preciso falar com alguem do atendime"
type textarea "x"
type textarea "preciso falar com alguem do atendimen"
type textarea "x"
type textarea "preciso falar com alguem do atendiment"
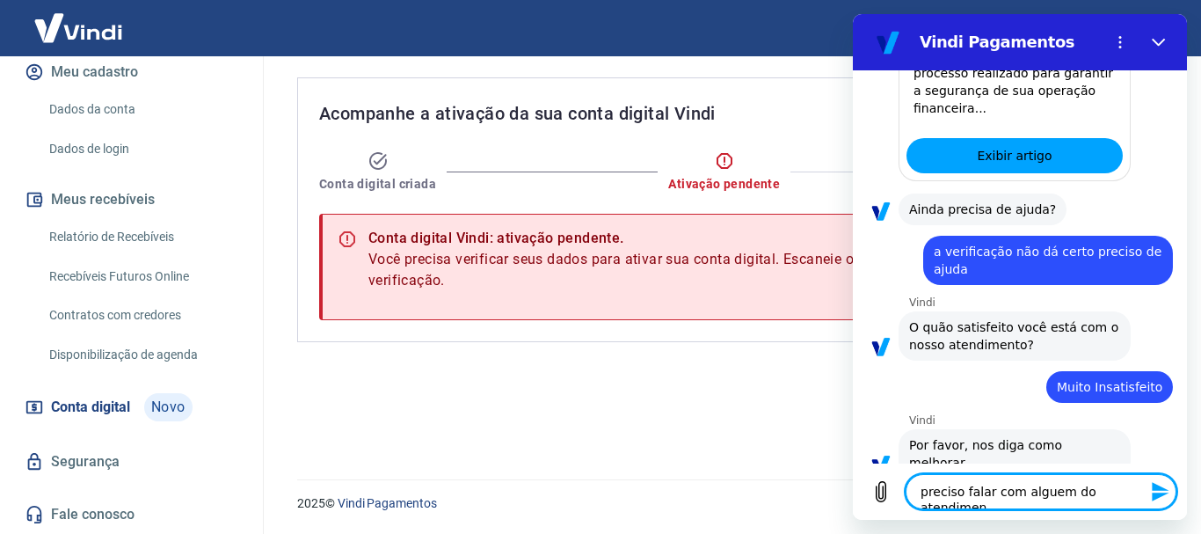
type textarea "x"
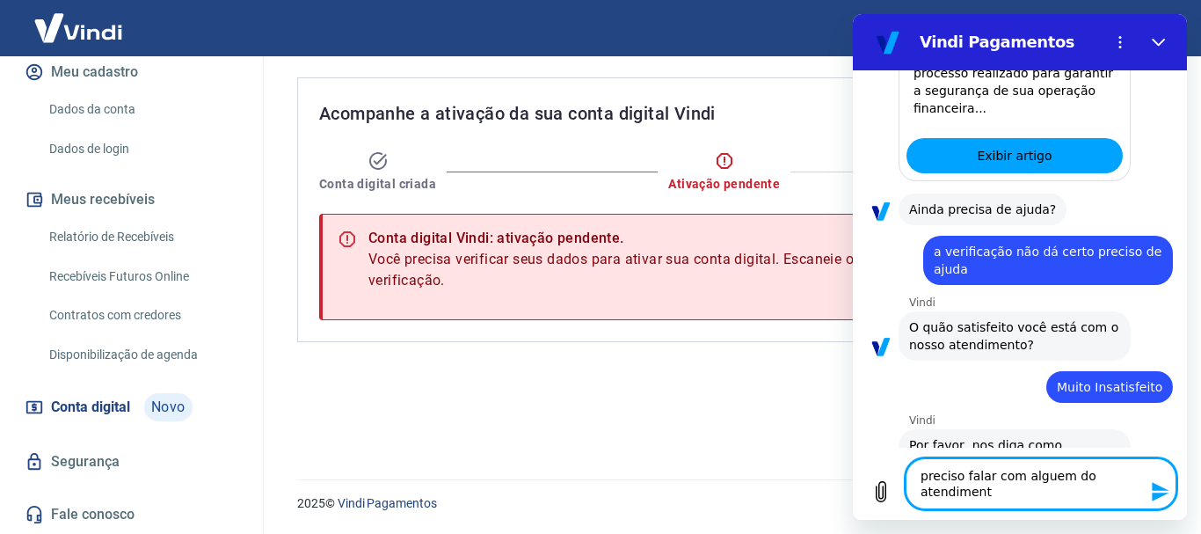
type textarea "preciso falar com alguem do atendimento"
type textarea "x"
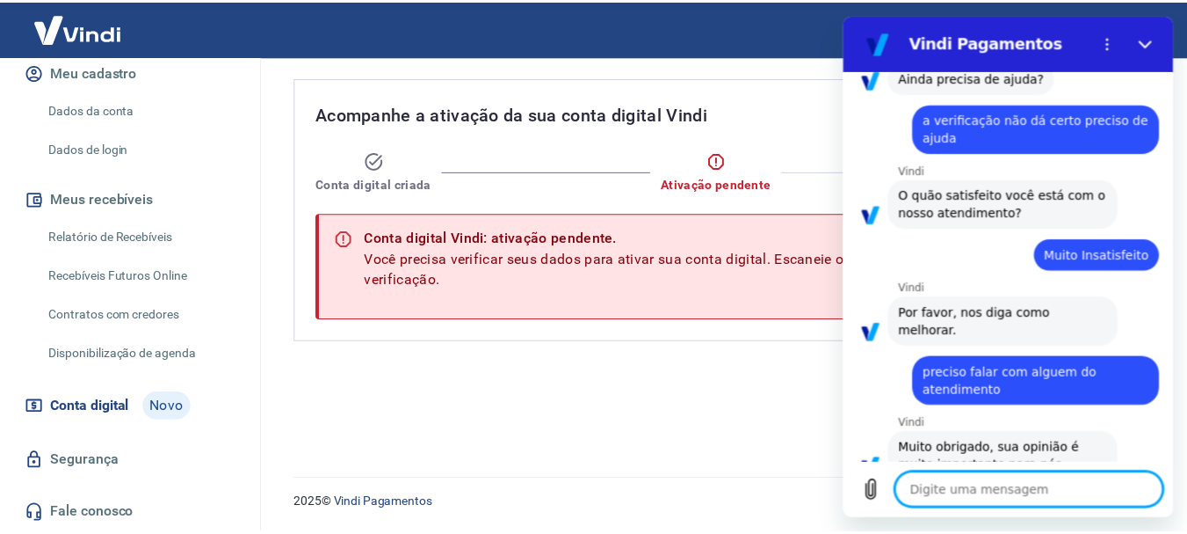
scroll to position [796, 0]
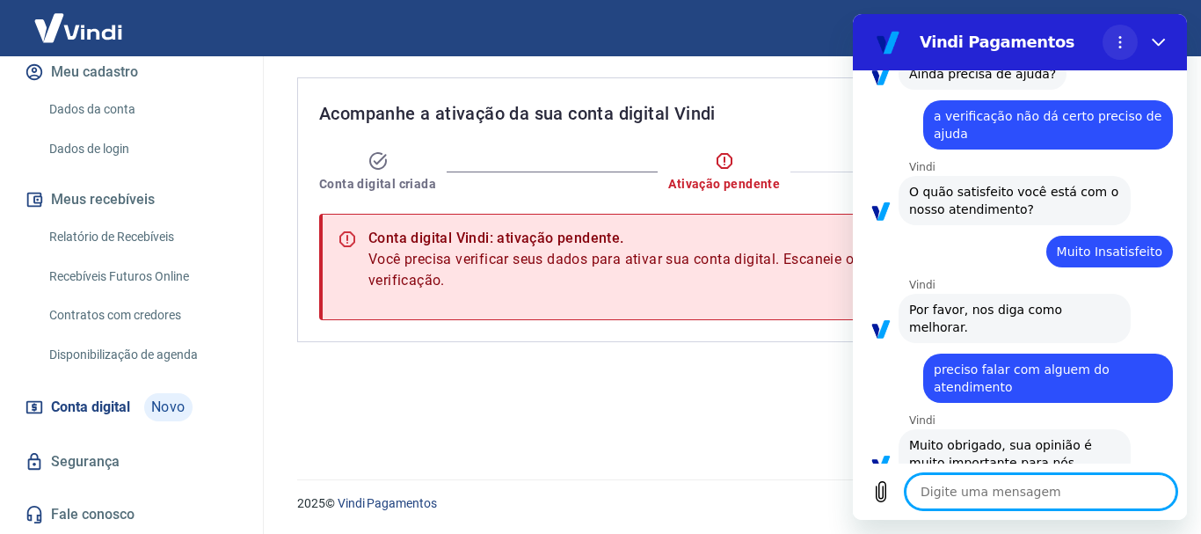
click at [1122, 35] on icon "Menu de opções" at bounding box center [1120, 42] width 14 height 14
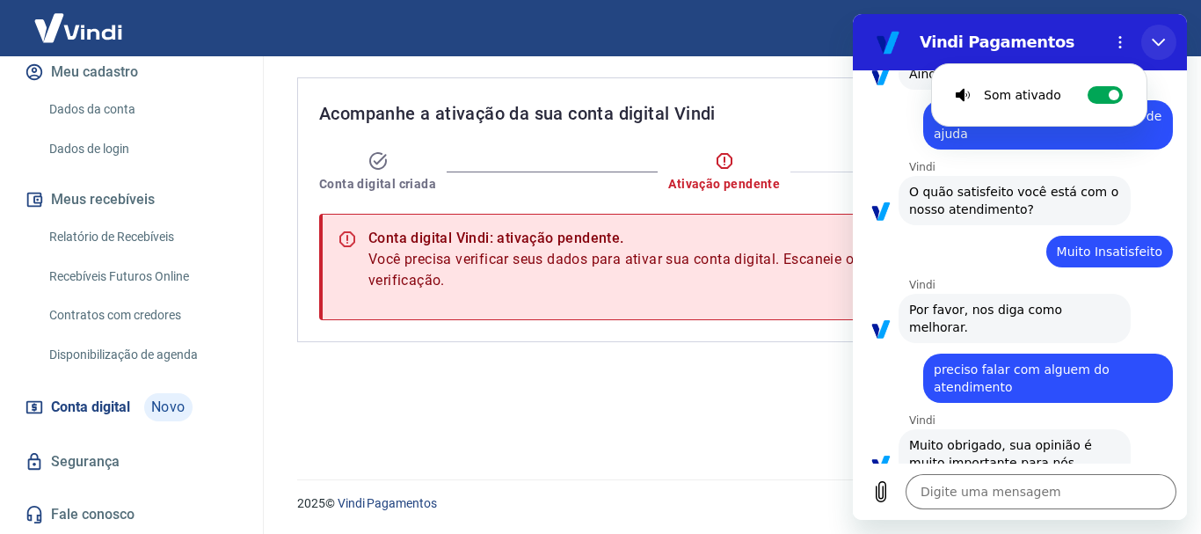
click at [1155, 40] on icon "Fechar" at bounding box center [1158, 42] width 14 height 14
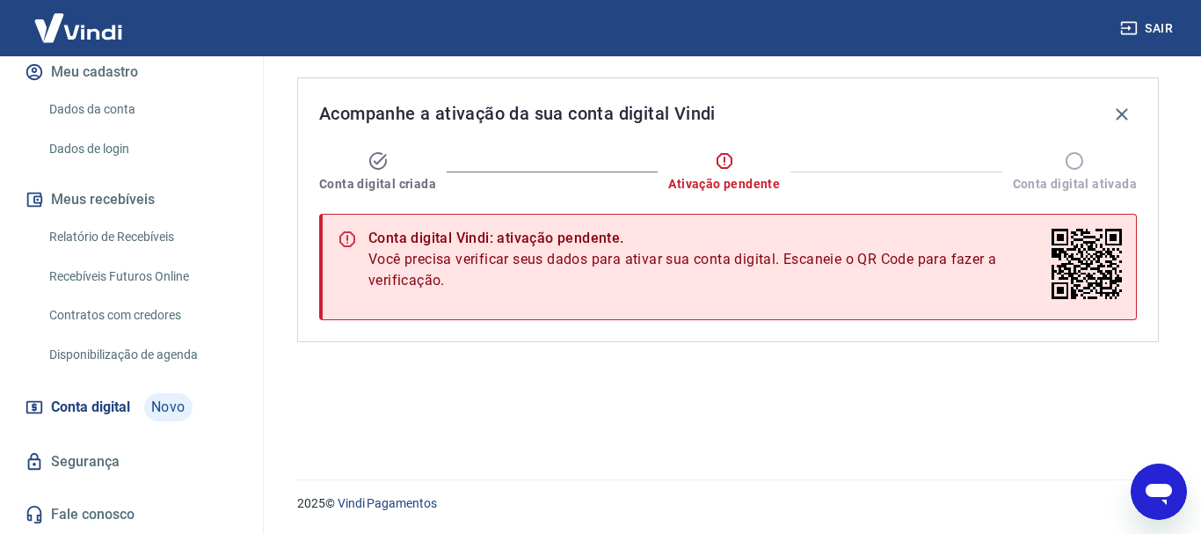
click at [115, 511] on link "Fale conosco" at bounding box center [131, 514] width 221 height 39
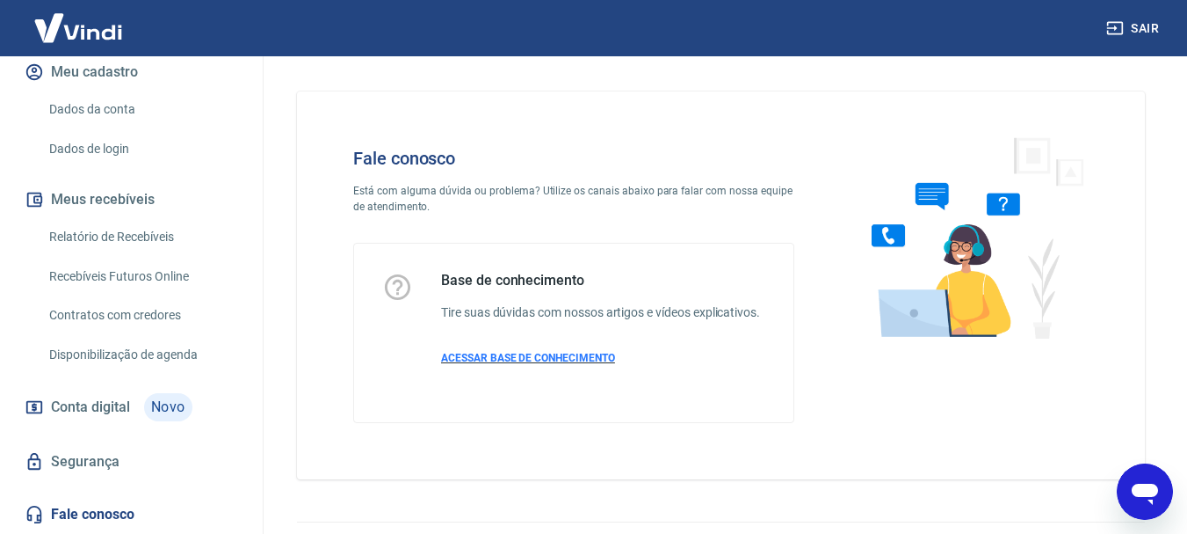
click at [502, 362] on span "ACESSAR BASE DE CONHECIMENTO" at bounding box center [528, 358] width 174 height 12
click at [513, 190] on p "Está com alguma dúvida ou problema? Utilize os canais abaixo para falar com nos…" at bounding box center [573, 199] width 441 height 32
click at [442, 208] on p "Está com alguma dúvida ou problema? Utilize os canais abaixo para falar com nos…" at bounding box center [573, 199] width 441 height 32
click at [468, 221] on div "Fale conosco Está com alguma dúvida ou problema? Utilize os canais abaixo para …" at bounding box center [573, 285] width 497 height 331
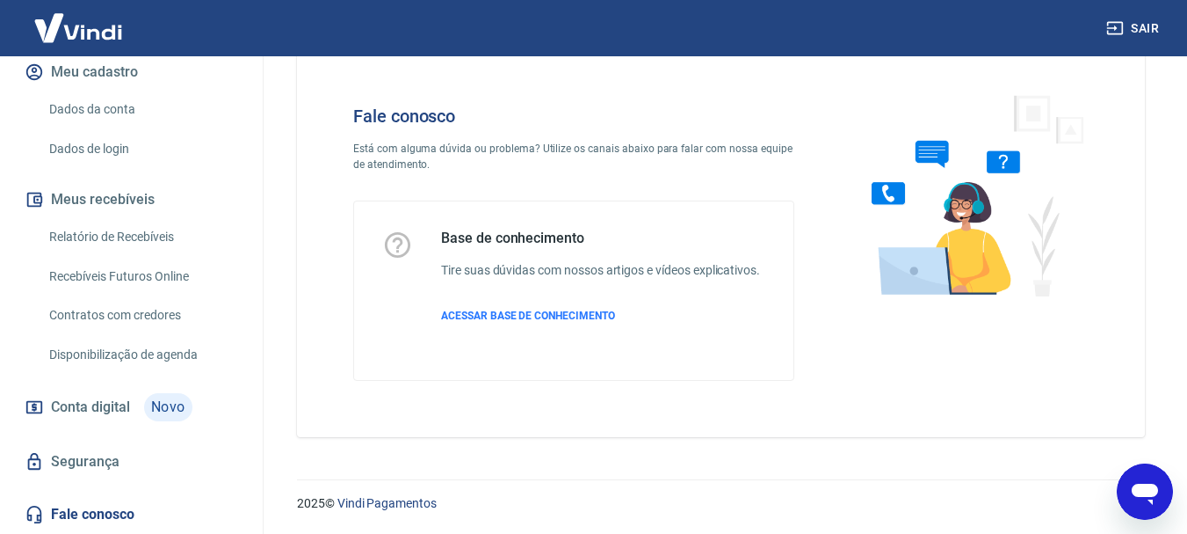
click at [1143, 480] on icon "Abrir janela de mensagens" at bounding box center [1145, 491] width 32 height 32
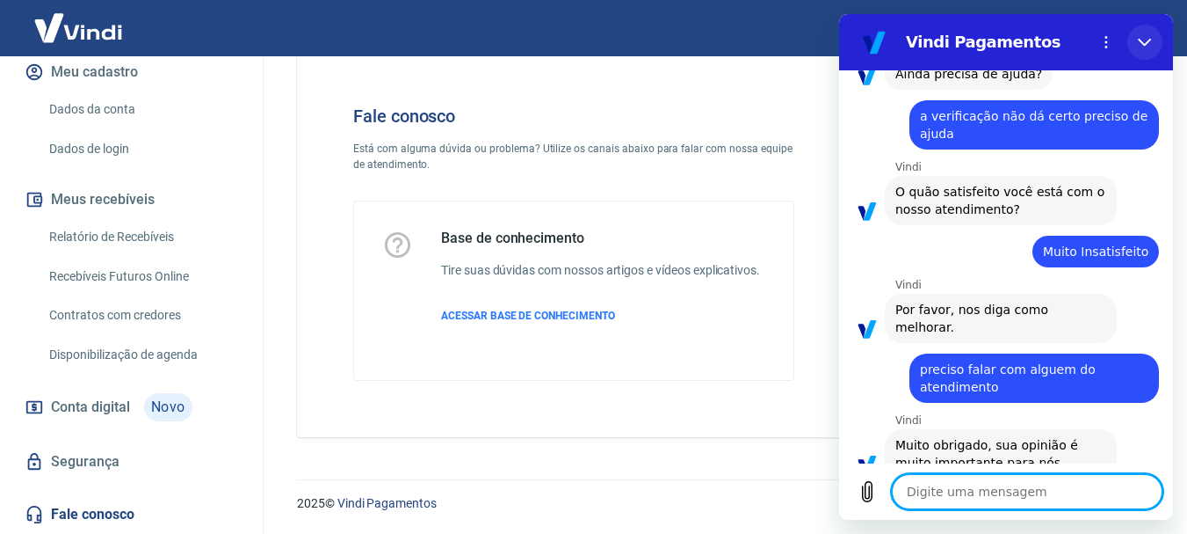
click at [1145, 41] on icon "Fechar" at bounding box center [1145, 42] width 14 height 14
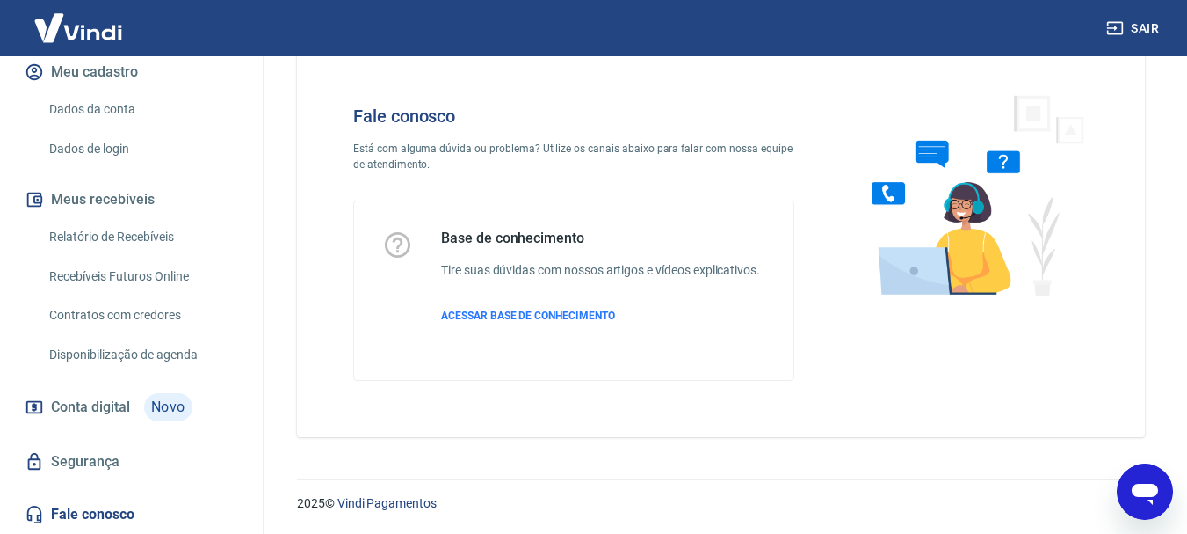
type textarea "x"
